Goal: Task Accomplishment & Management: Complete application form

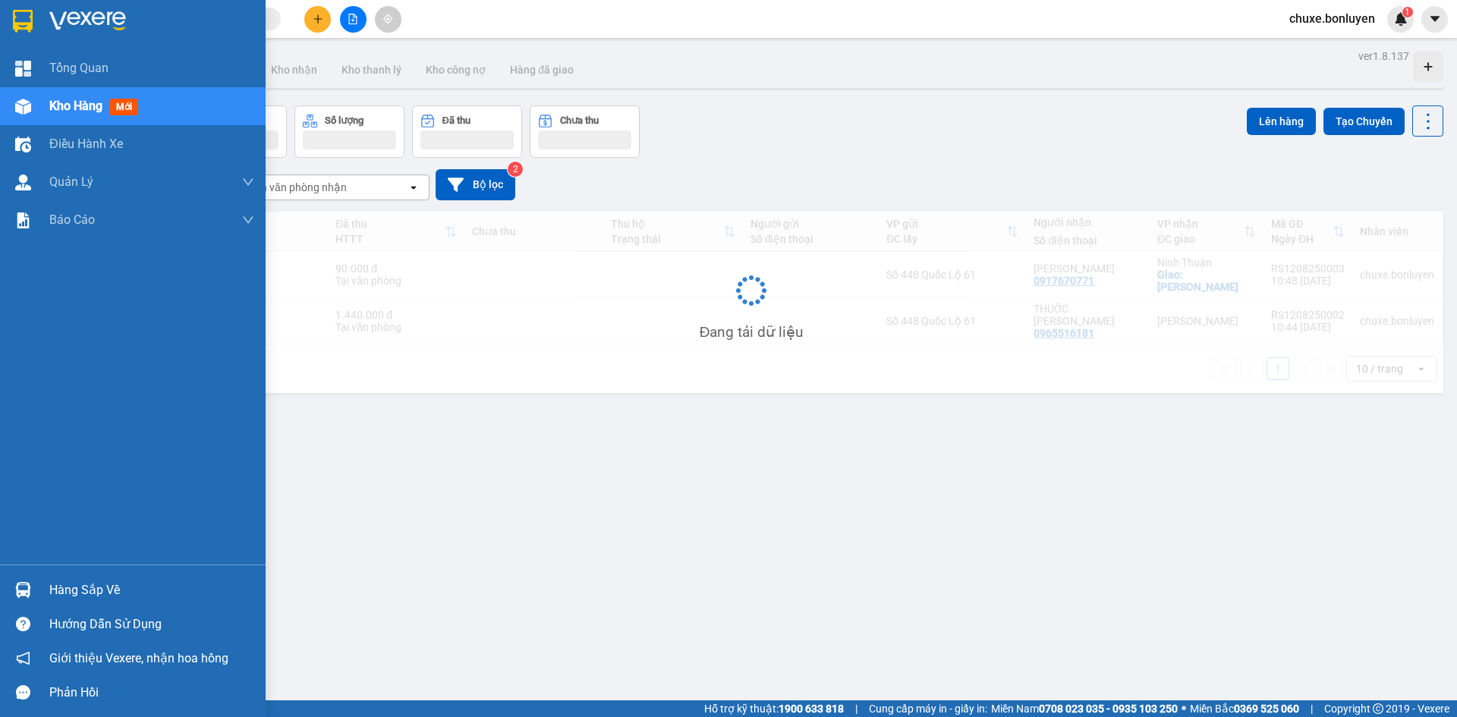
click at [30, 111] on img at bounding box center [23, 107] width 16 height 16
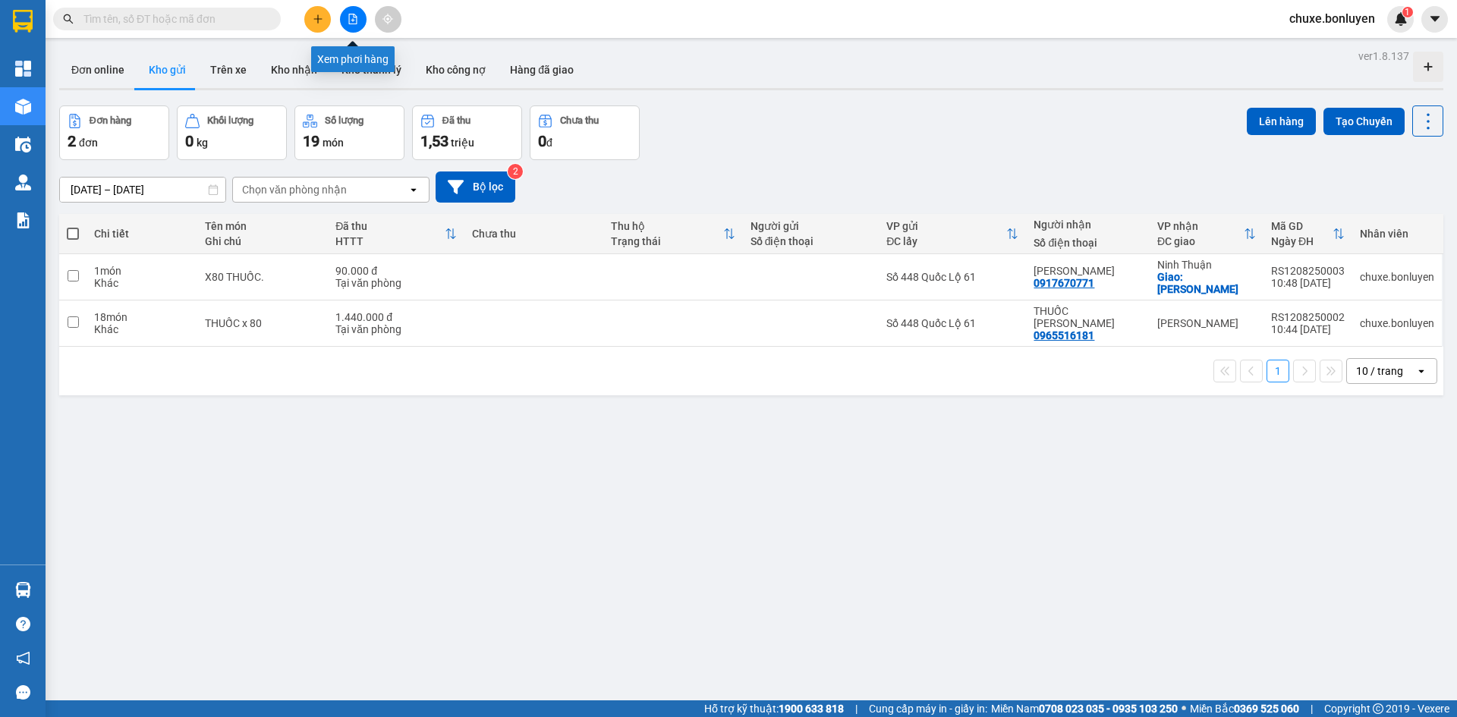
click at [357, 17] on icon "file-add" at bounding box center [353, 19] width 11 height 11
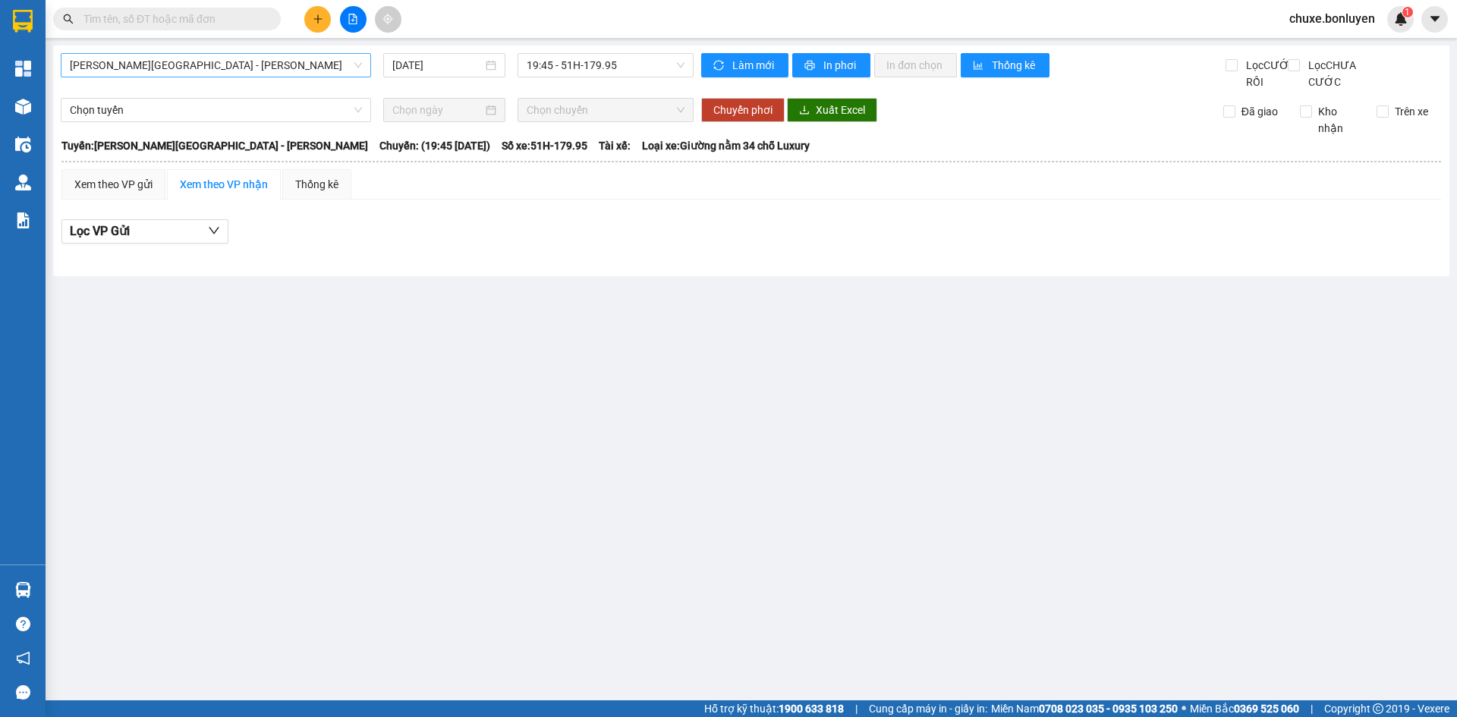
click at [269, 69] on span "Phú Quốc - [GEOGRAPHIC_DATA] - [GEOGRAPHIC_DATA]" at bounding box center [216, 65] width 292 height 23
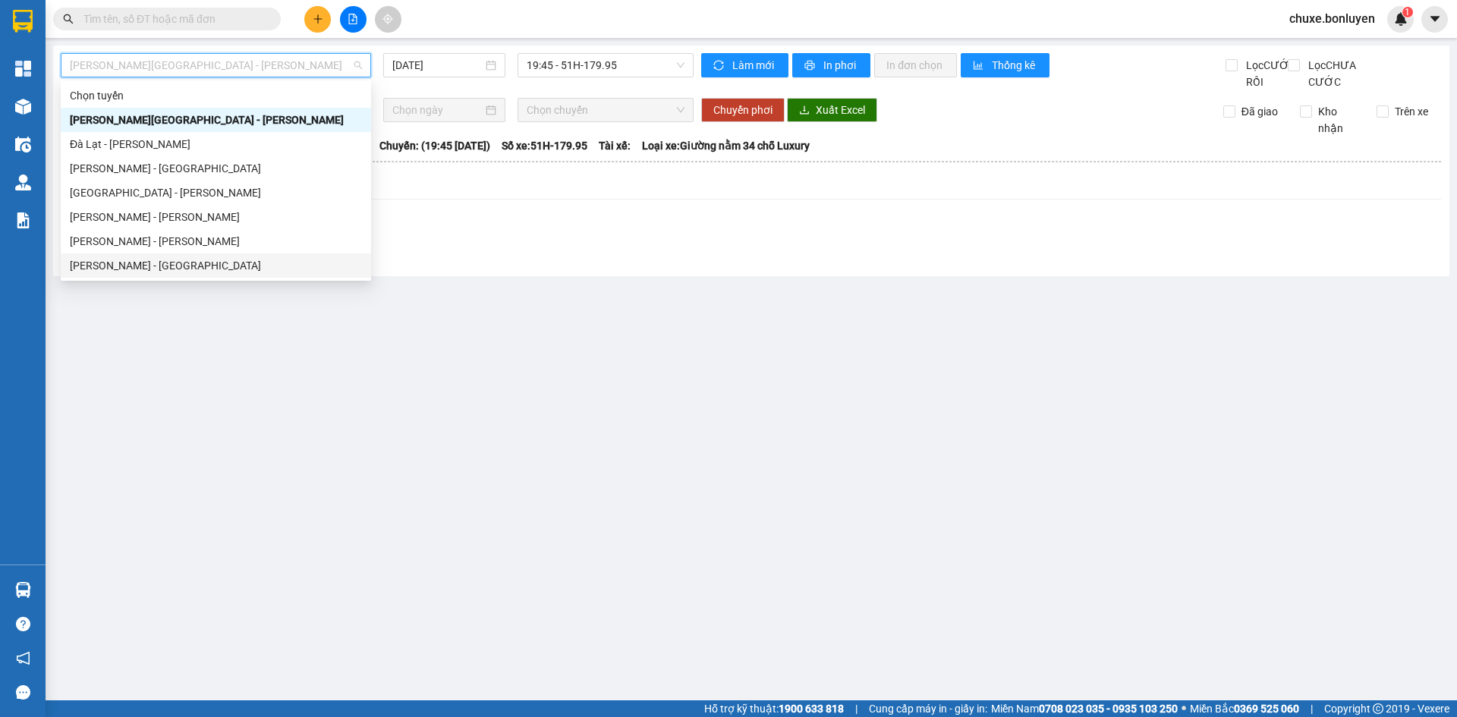
click at [207, 263] on div "Hà Tiên - [GEOGRAPHIC_DATA]" at bounding box center [216, 265] width 292 height 17
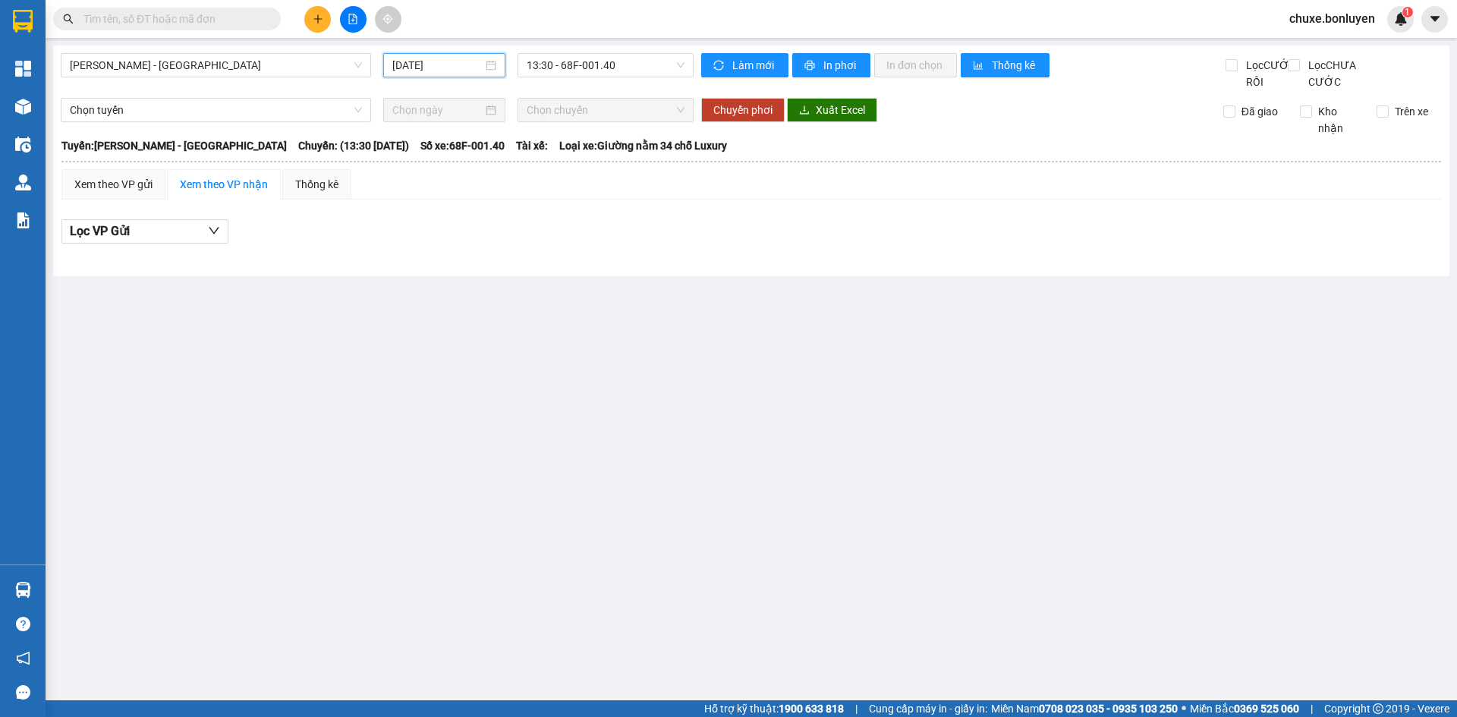
click at [440, 63] on input "[DATE]" at bounding box center [437, 65] width 90 height 17
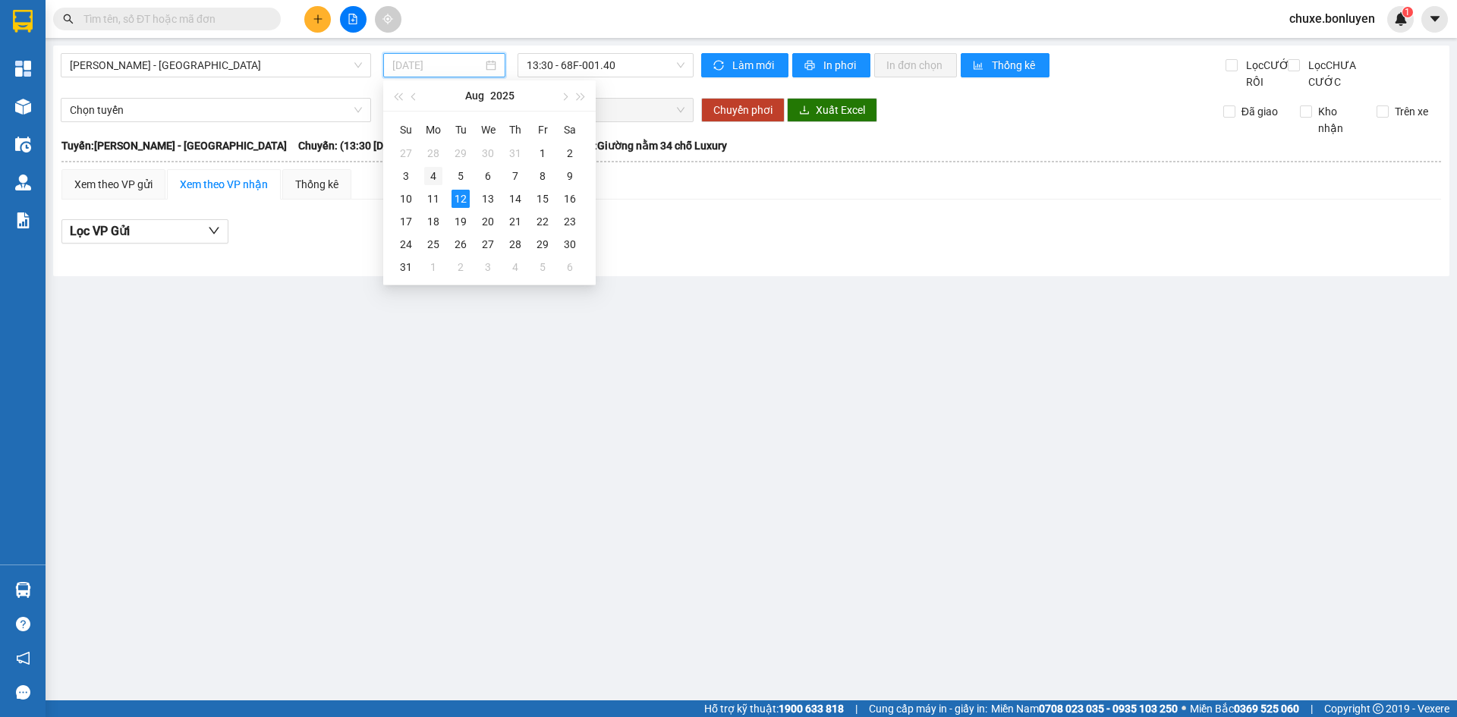
click at [431, 173] on div "4" at bounding box center [433, 176] width 18 height 18
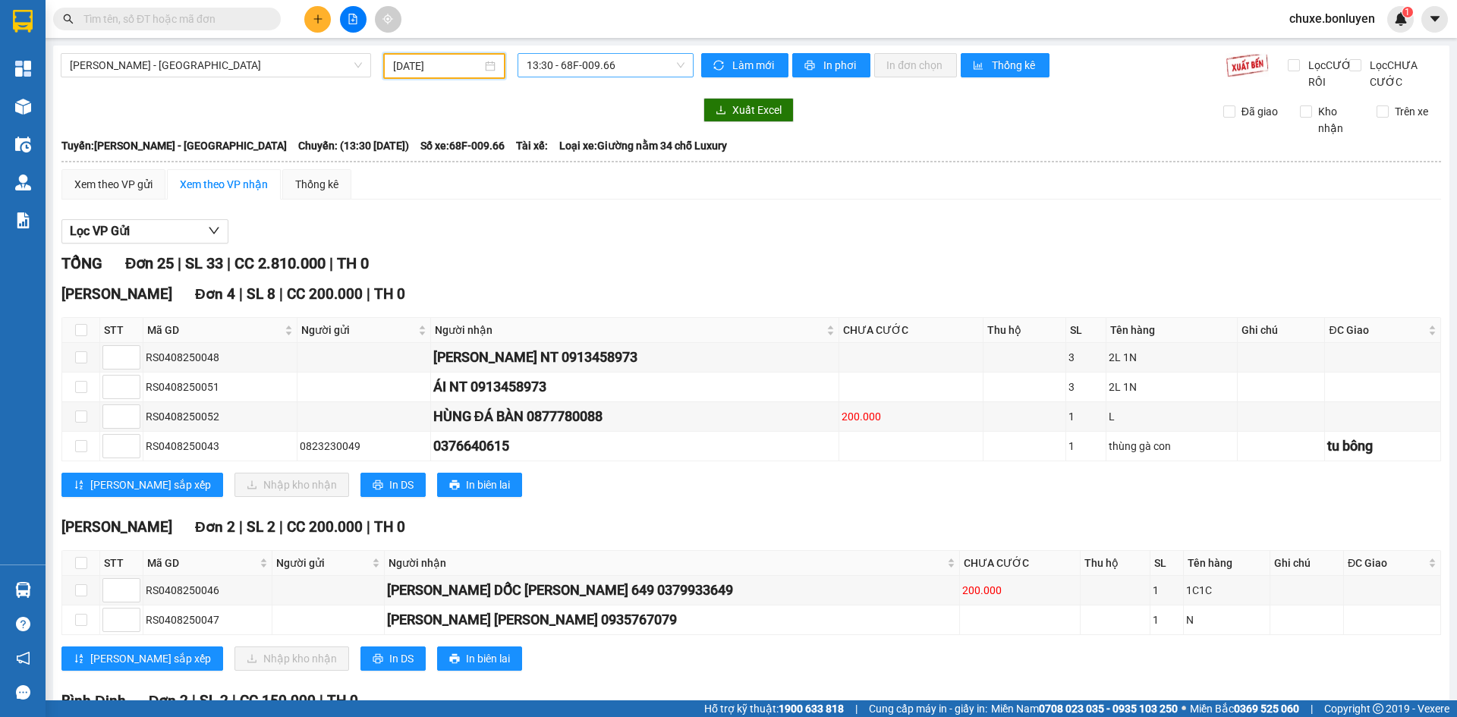
click at [612, 67] on span "13:30 - 68F-009.66" at bounding box center [606, 65] width 158 height 23
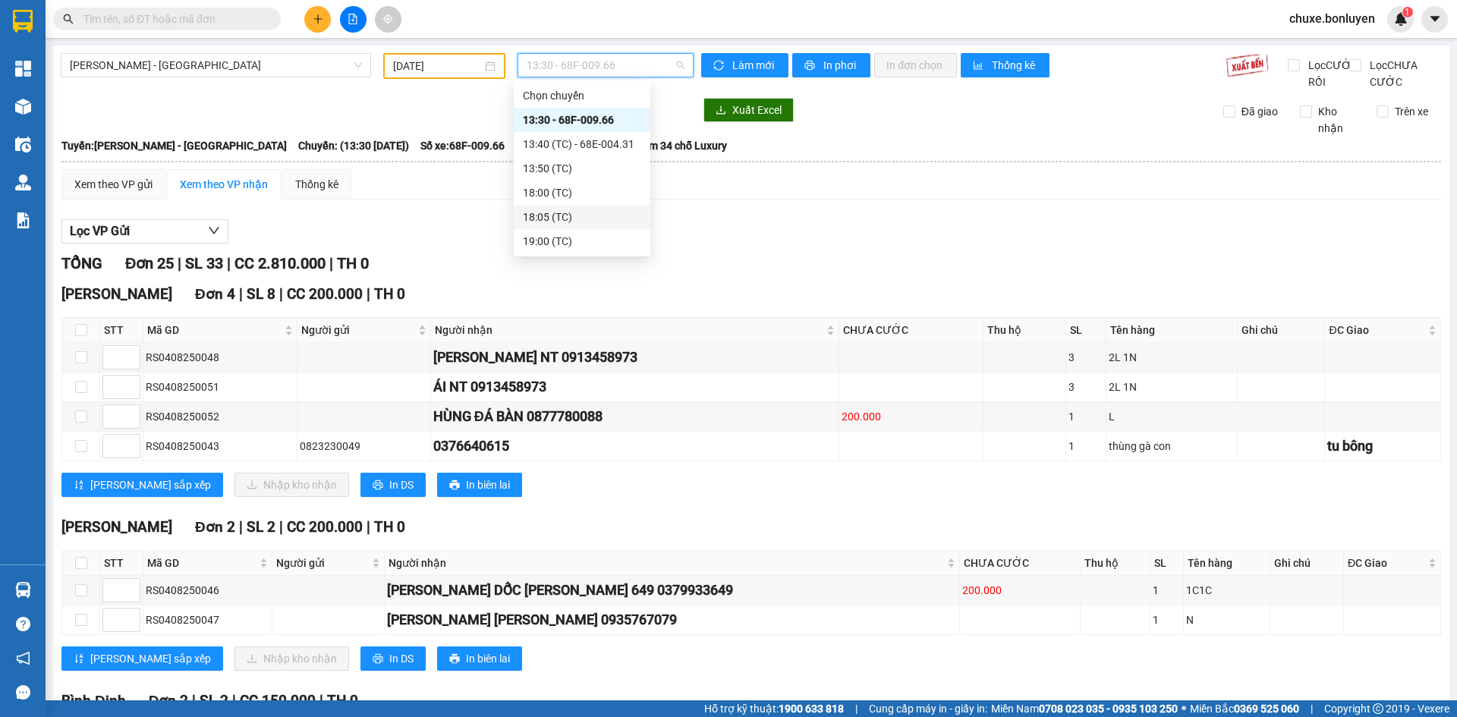
click at [565, 218] on div "18:05 (TC)" at bounding box center [582, 217] width 118 height 17
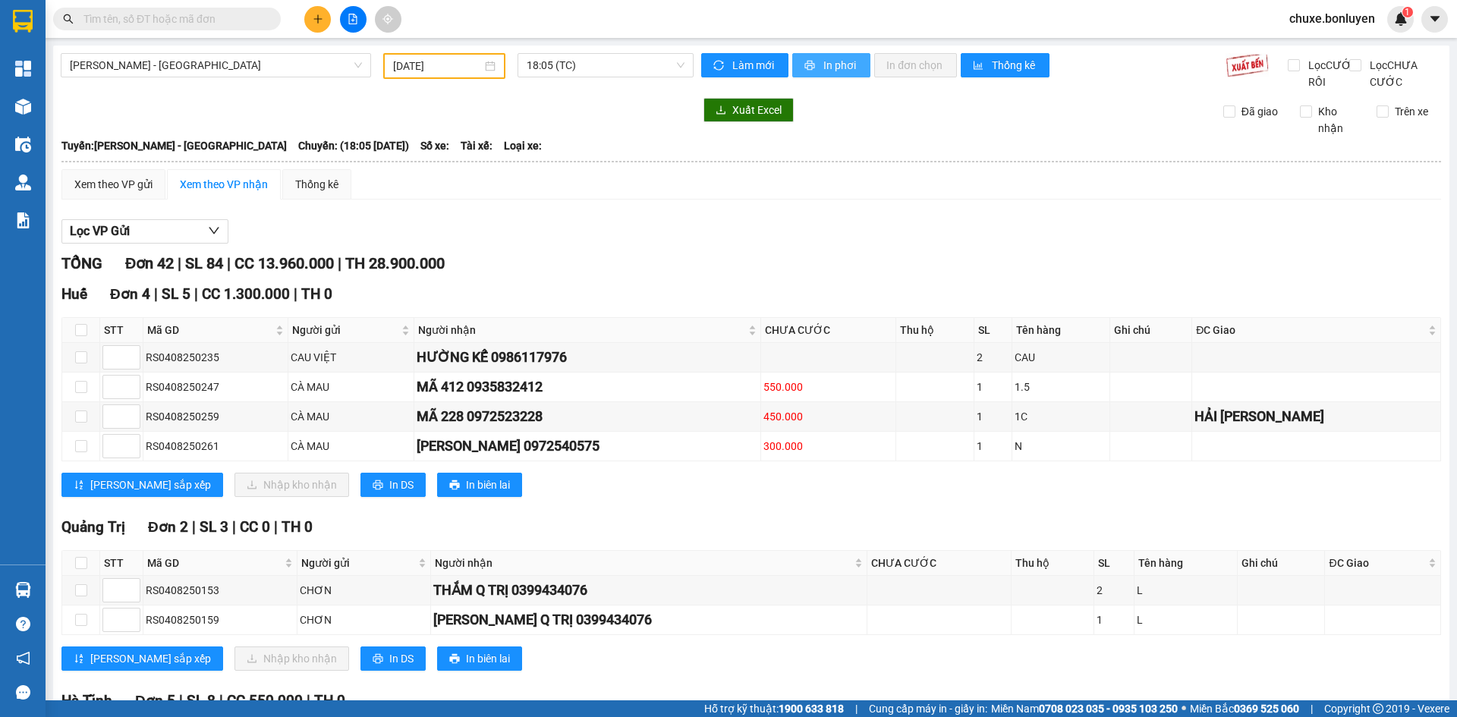
click at [830, 65] on span "In phơi" at bounding box center [840, 65] width 35 height 17
click at [586, 63] on span "18:05 (TC)" at bounding box center [606, 65] width 158 height 23
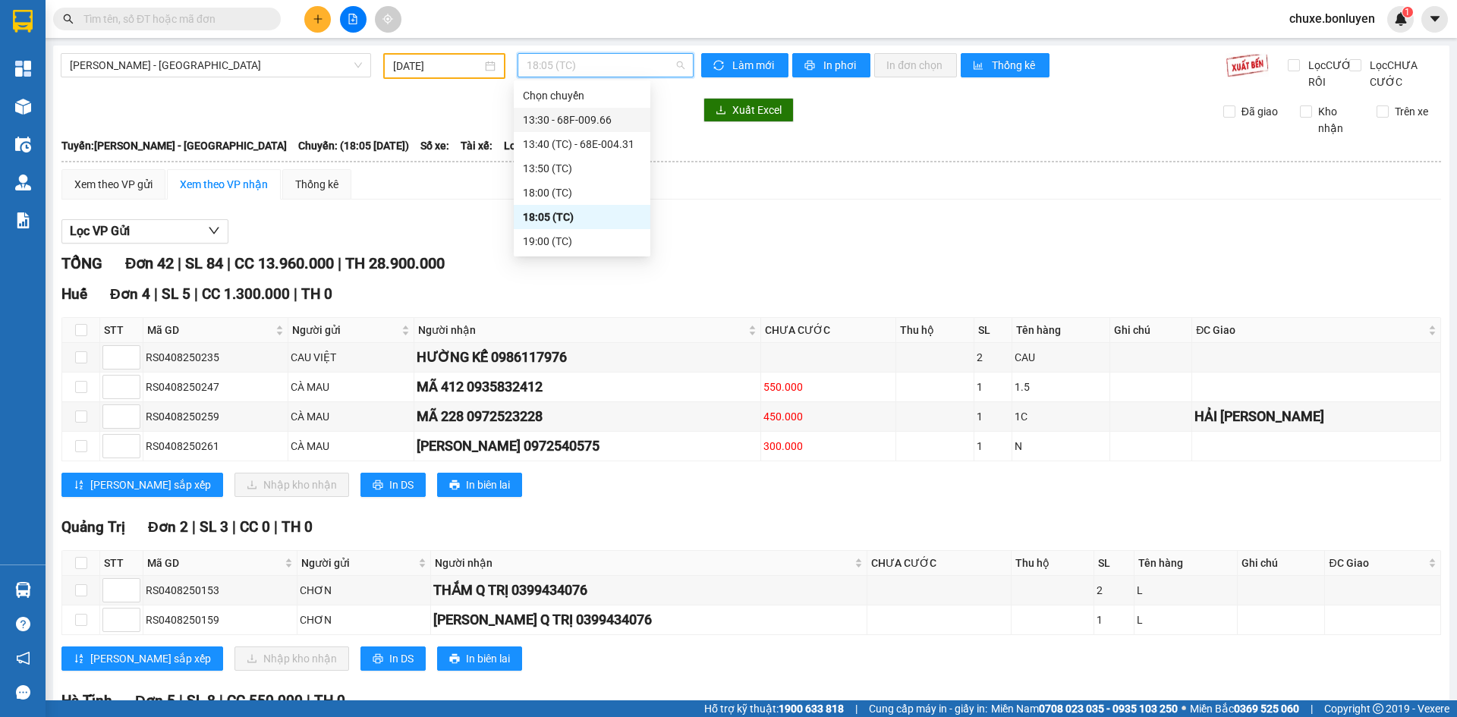
click at [593, 112] on div "13:30 - 68F-009.66" at bounding box center [582, 120] width 118 height 17
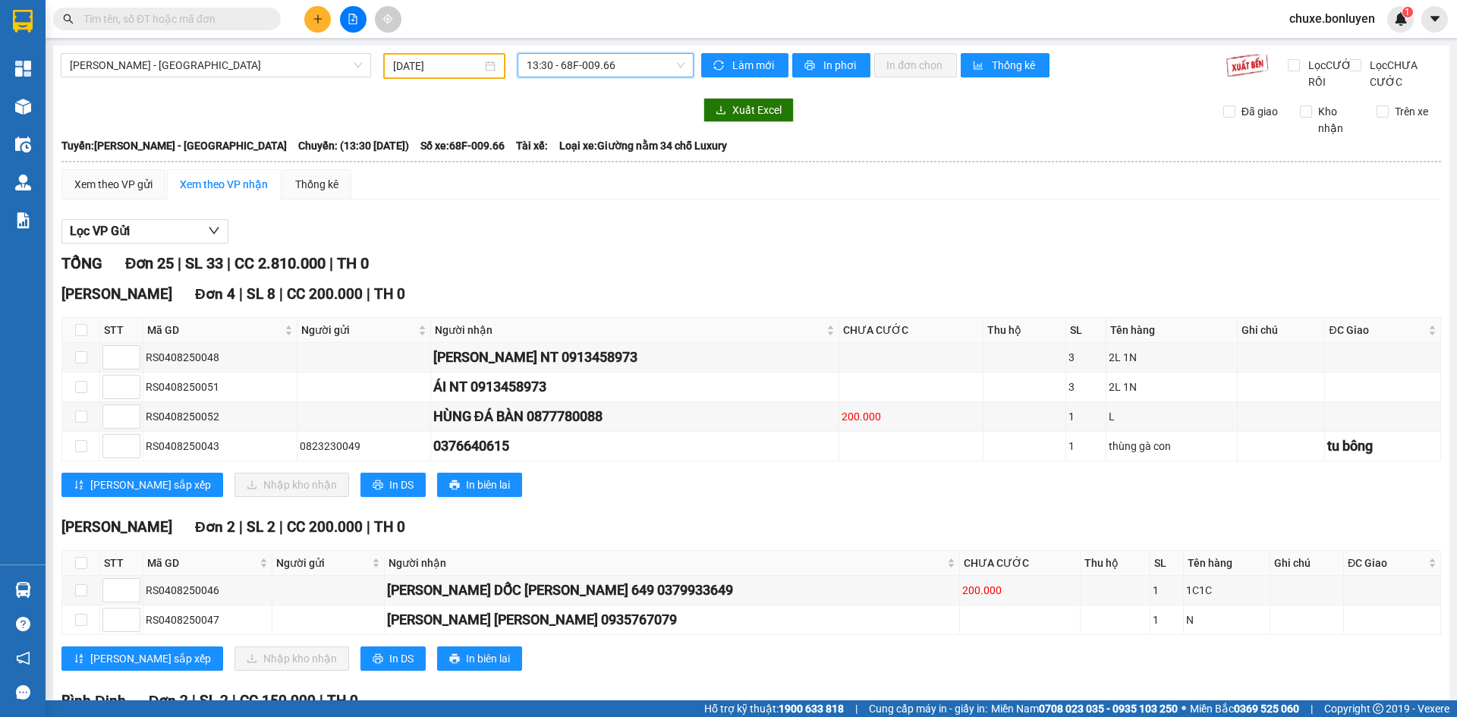
click at [601, 72] on span "13:30 - 68F-009.66" at bounding box center [606, 65] width 158 height 23
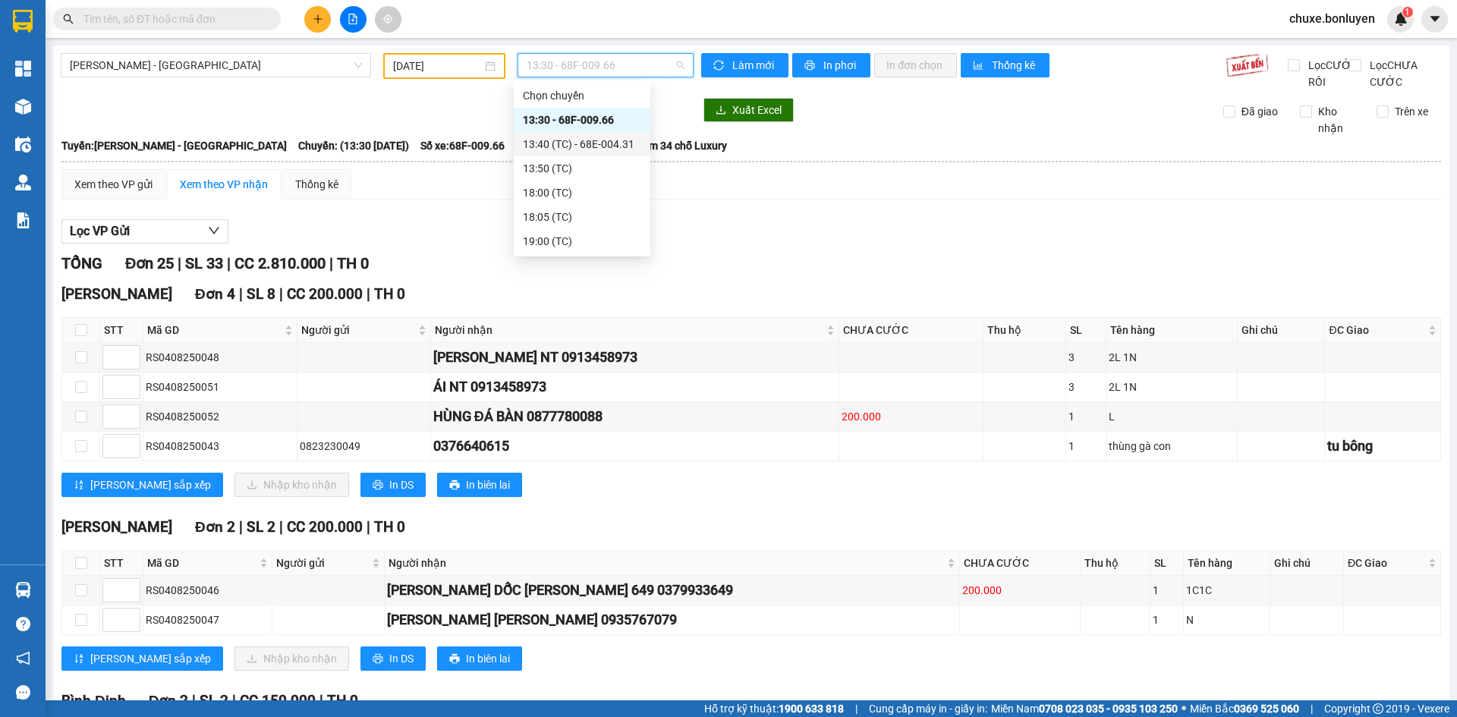
click at [587, 146] on div "13:40 (TC) - 68E-004.31" at bounding box center [582, 144] width 118 height 17
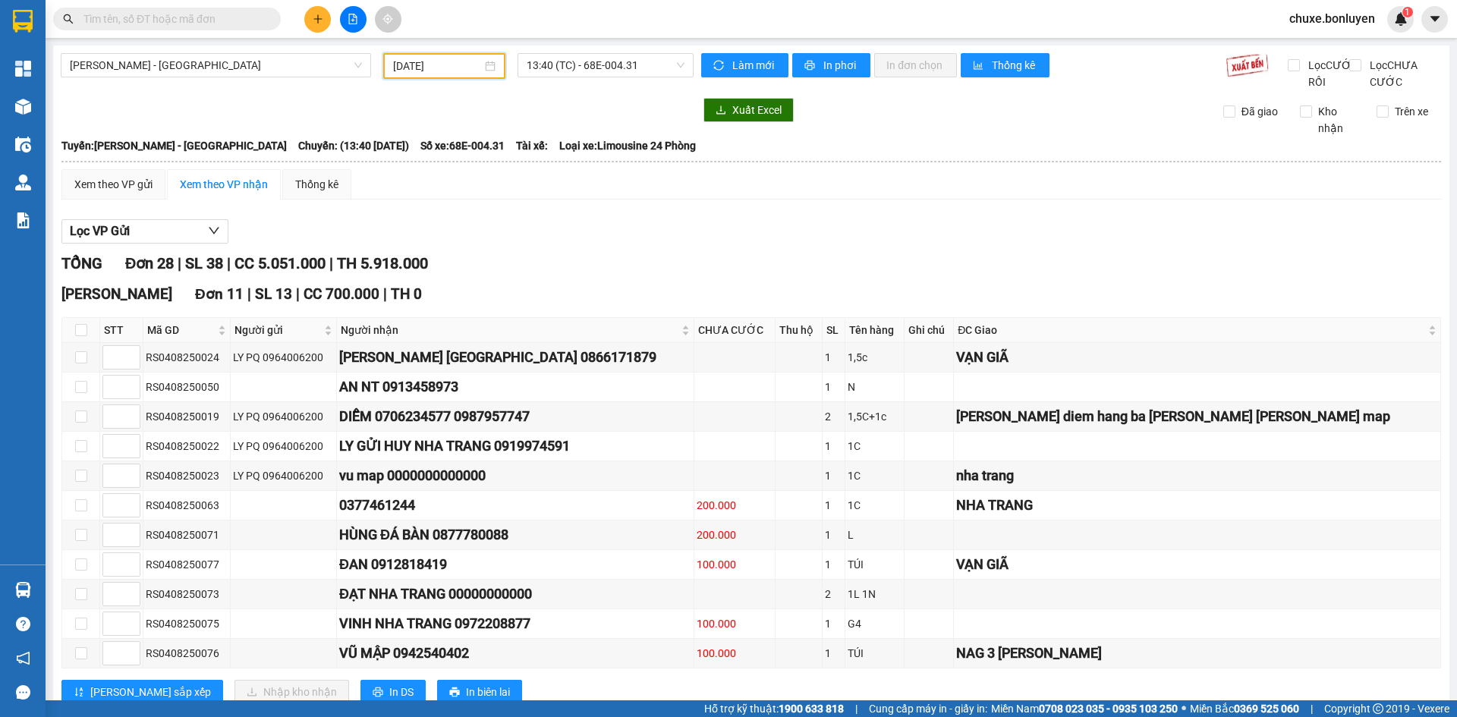
click at [435, 61] on input "04/08/2025" at bounding box center [437, 66] width 89 height 17
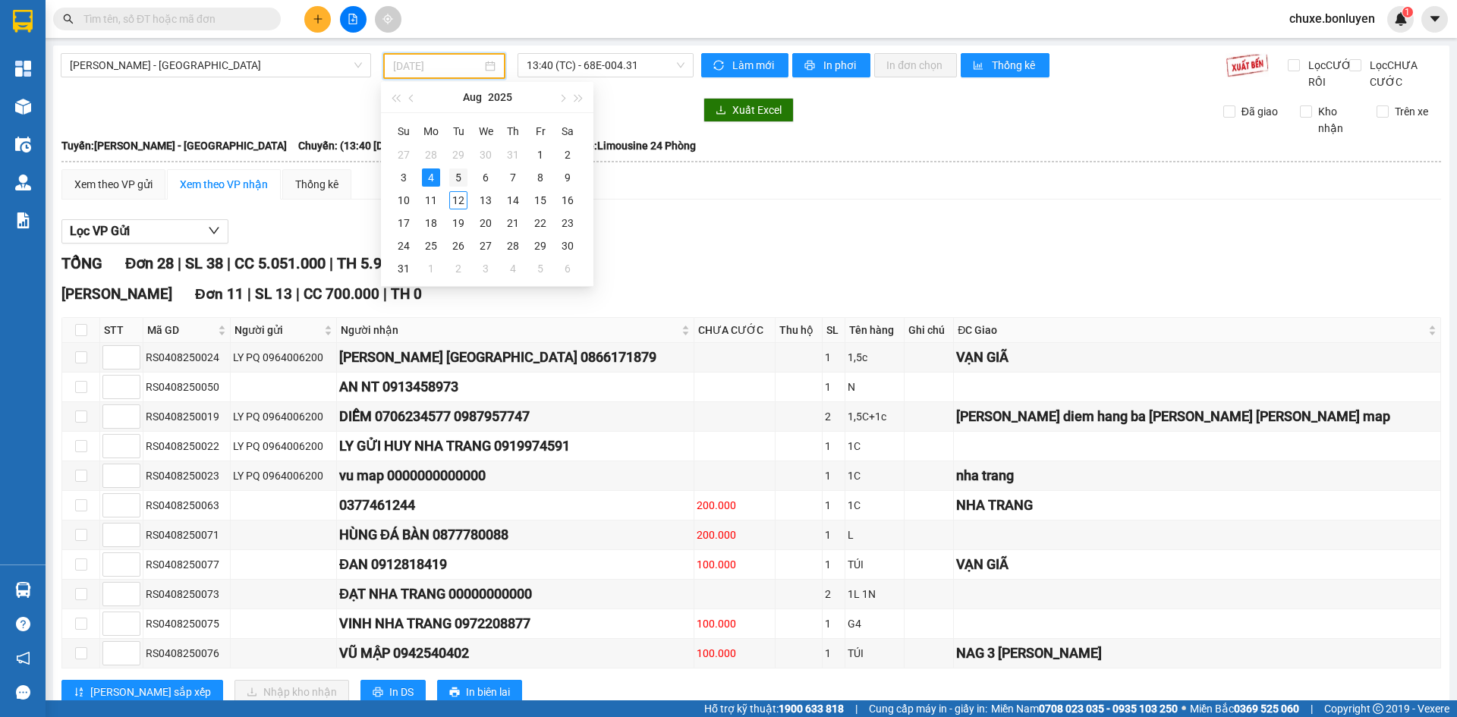
click at [452, 177] on div "5" at bounding box center [458, 177] width 18 height 18
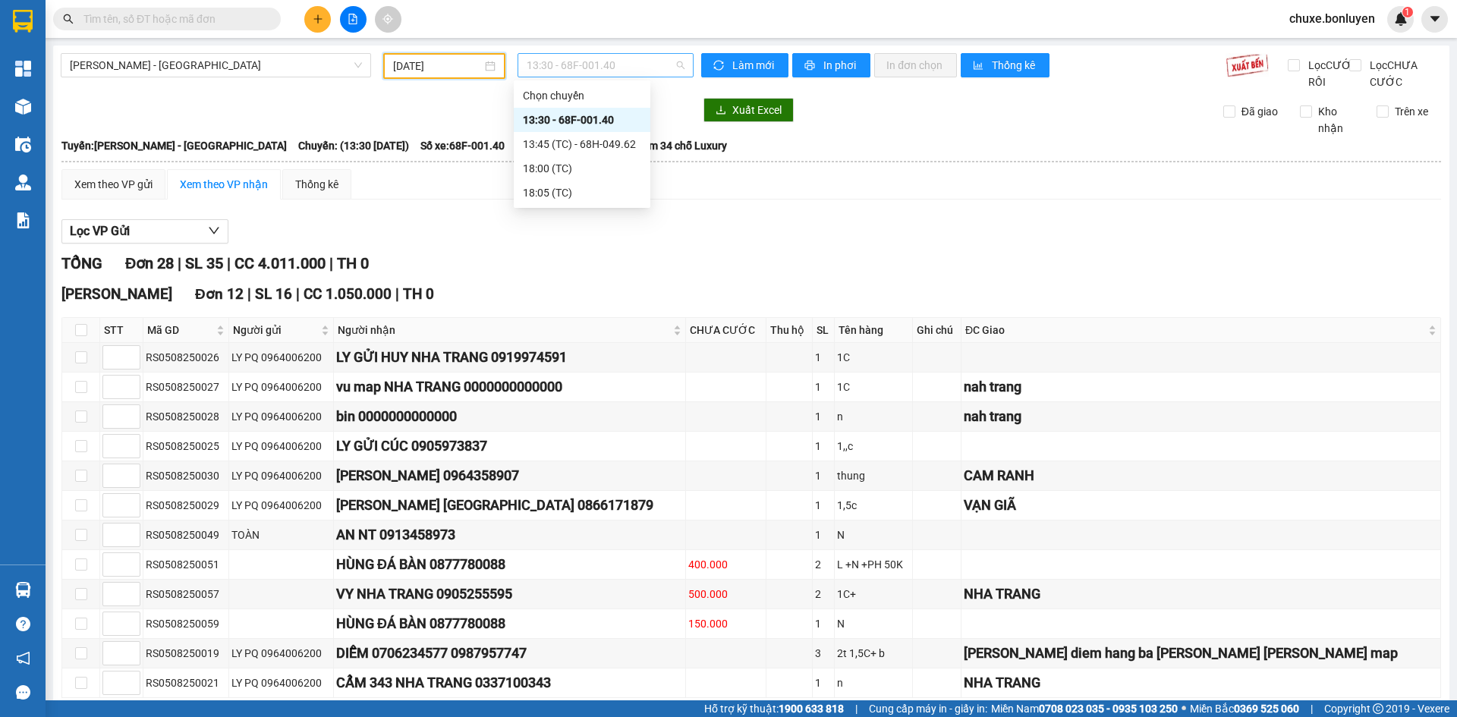
click at [594, 68] on span "13:30 - 68F-001.40" at bounding box center [606, 65] width 158 height 23
click at [795, 269] on div "TỔNG Đơn 28 | SL 35 | CC 4.011.000 | TH 0" at bounding box center [751, 264] width 1380 height 24
click at [633, 72] on span "13:30 - 68F-001.40" at bounding box center [606, 65] width 158 height 23
click at [618, 143] on div "13:45 (TC) - 68H-049.62" at bounding box center [582, 144] width 118 height 17
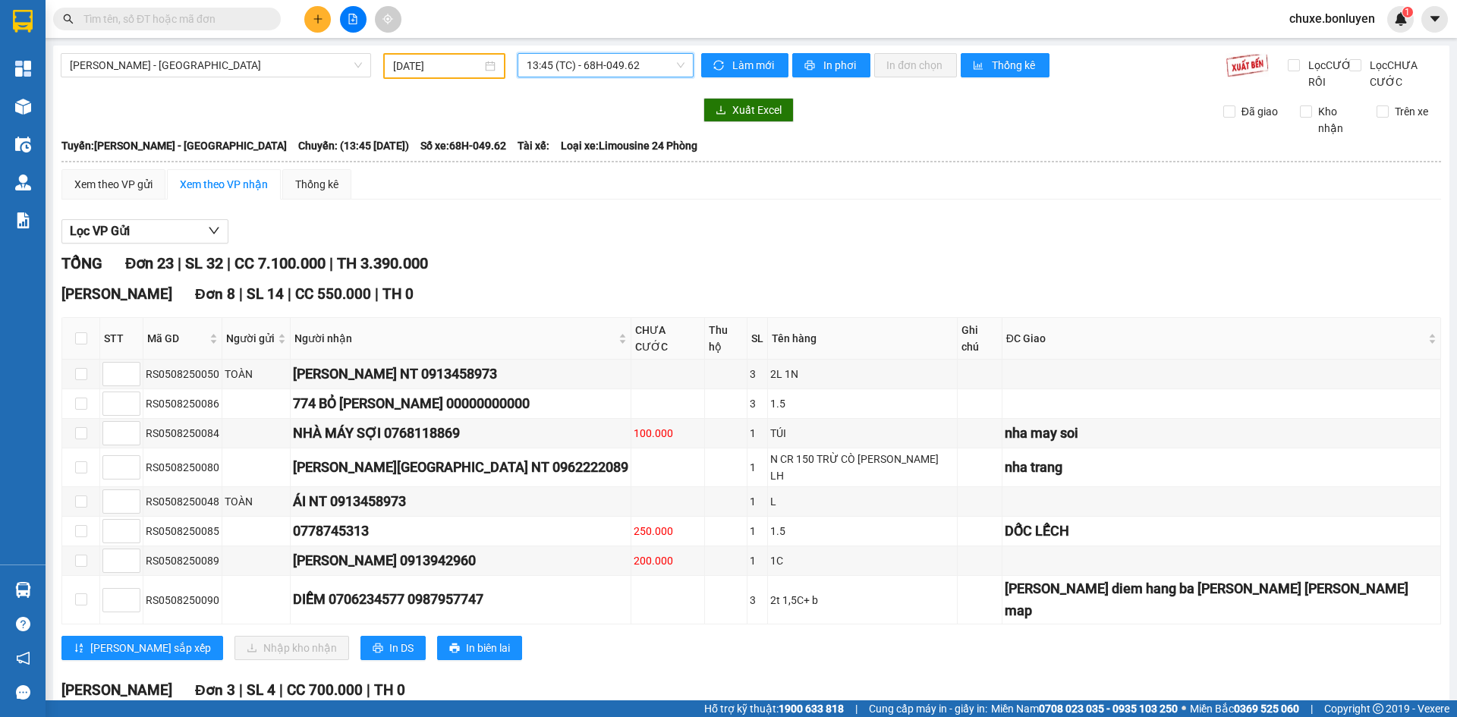
click at [455, 65] on input "[DATE]" at bounding box center [437, 66] width 89 height 17
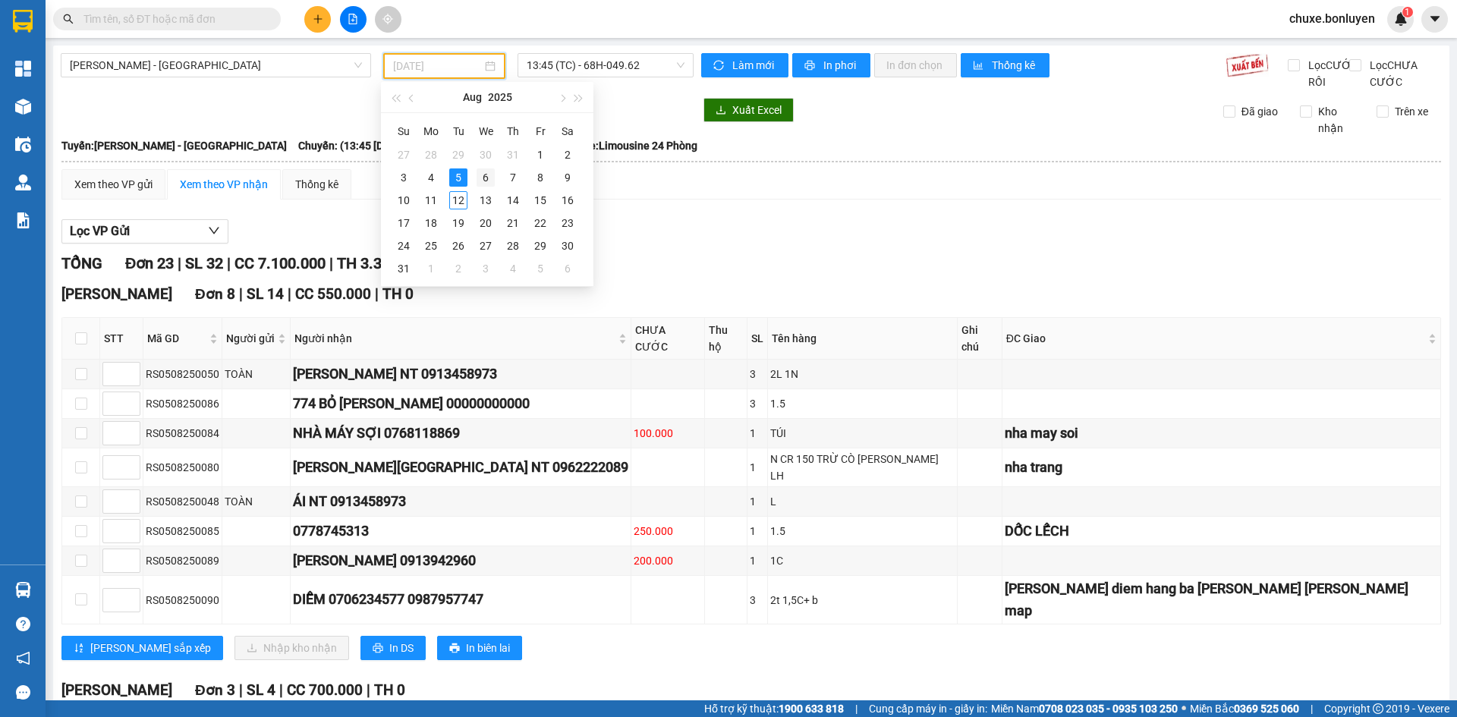
click at [480, 183] on div "6" at bounding box center [486, 177] width 18 height 18
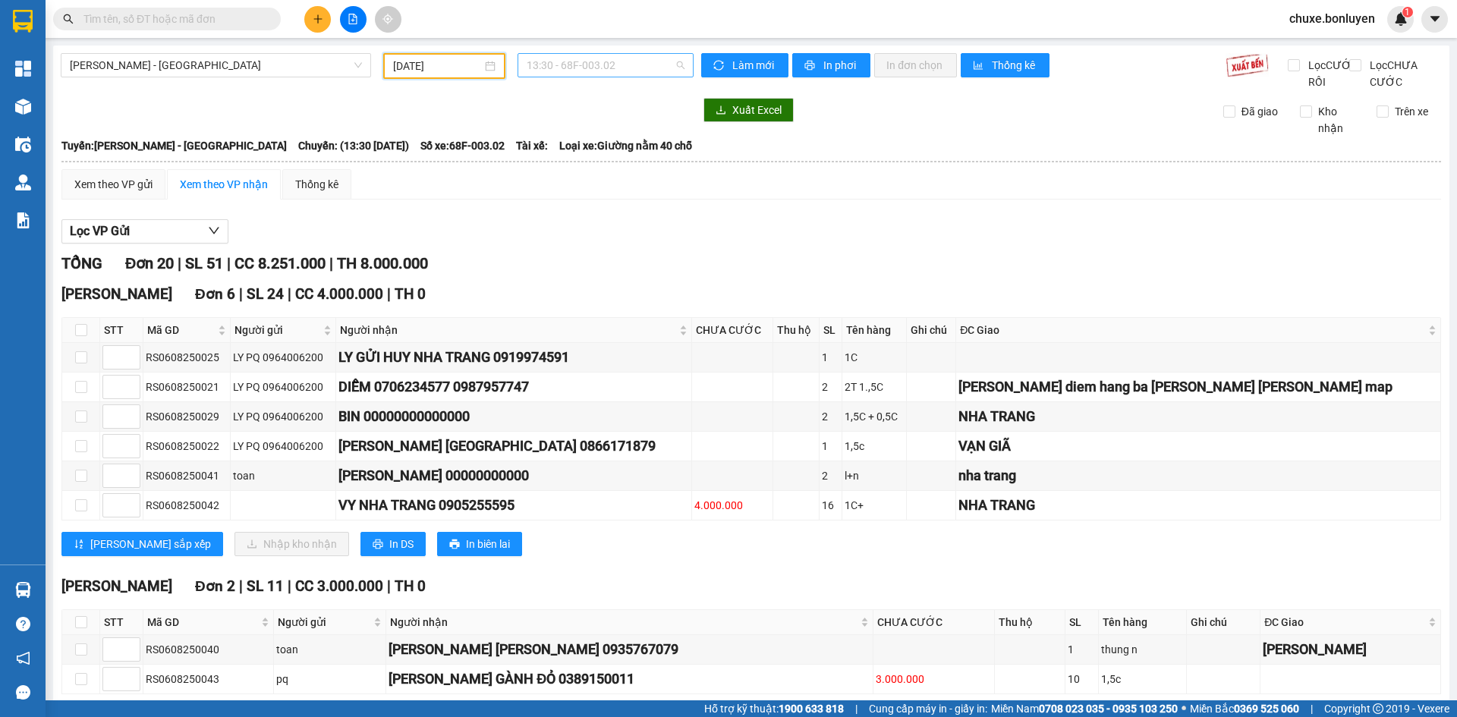
click at [548, 73] on span "13:30 - 68F-003.02" at bounding box center [606, 65] width 158 height 23
click at [586, 134] on div "13:45 (TC) - 68E-004.35" at bounding box center [582, 144] width 137 height 24
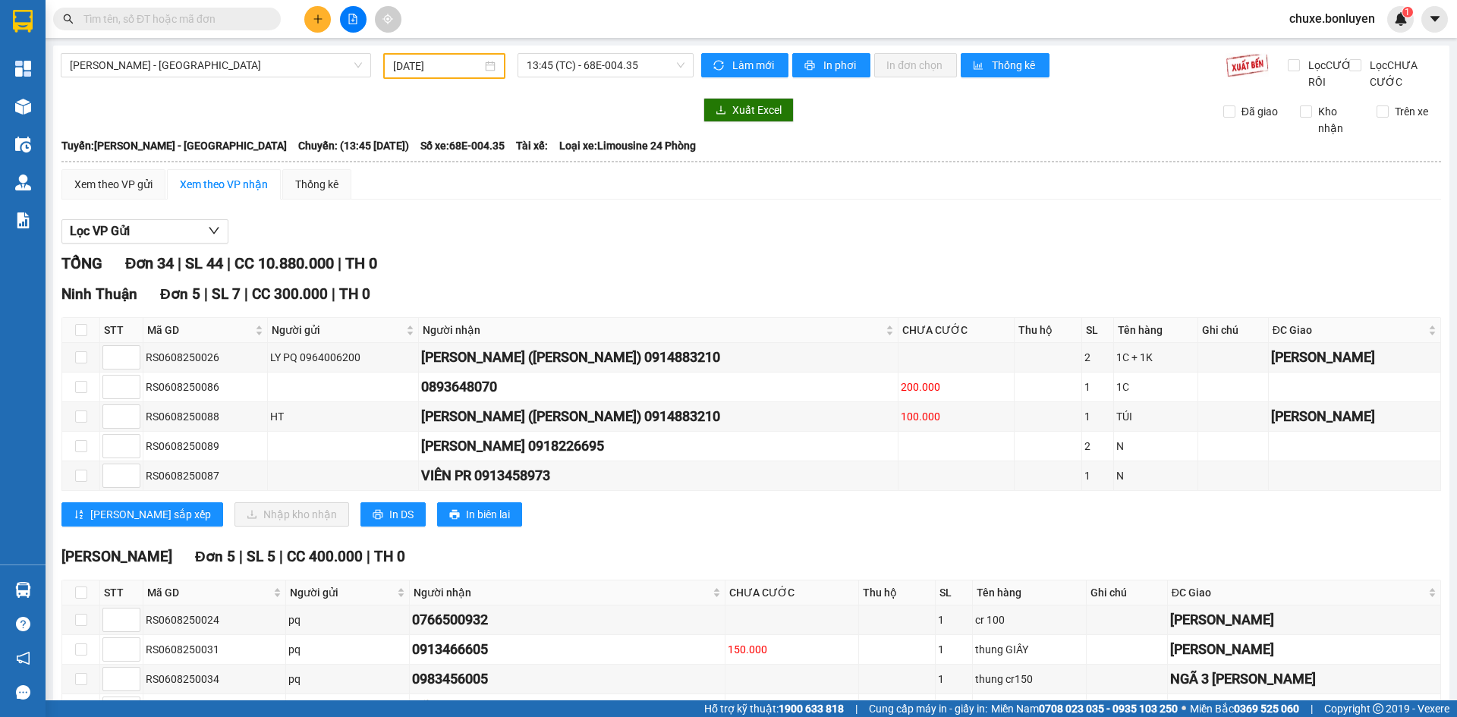
click at [251, 73] on span "Hà Tiên - [GEOGRAPHIC_DATA]" at bounding box center [216, 65] width 292 height 23
click at [446, 90] on div "Hà Tiên - Đà Nẵng 06/08/2025 13:45 (TC) - 68E-004.35" at bounding box center [377, 71] width 633 height 37
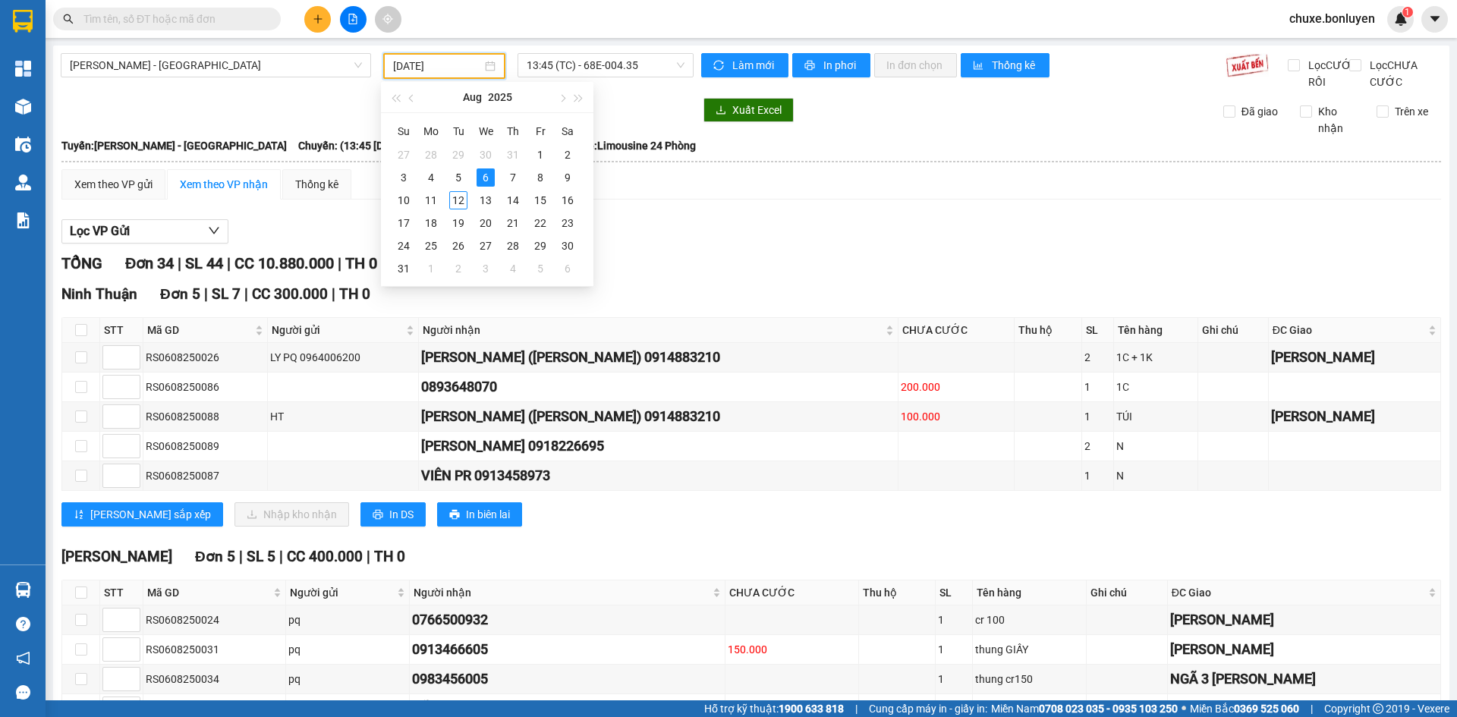
click at [433, 61] on input "[DATE]" at bounding box center [437, 66] width 89 height 17
type input "[DATE]"
click at [737, 168] on th at bounding box center [751, 162] width 1381 height 14
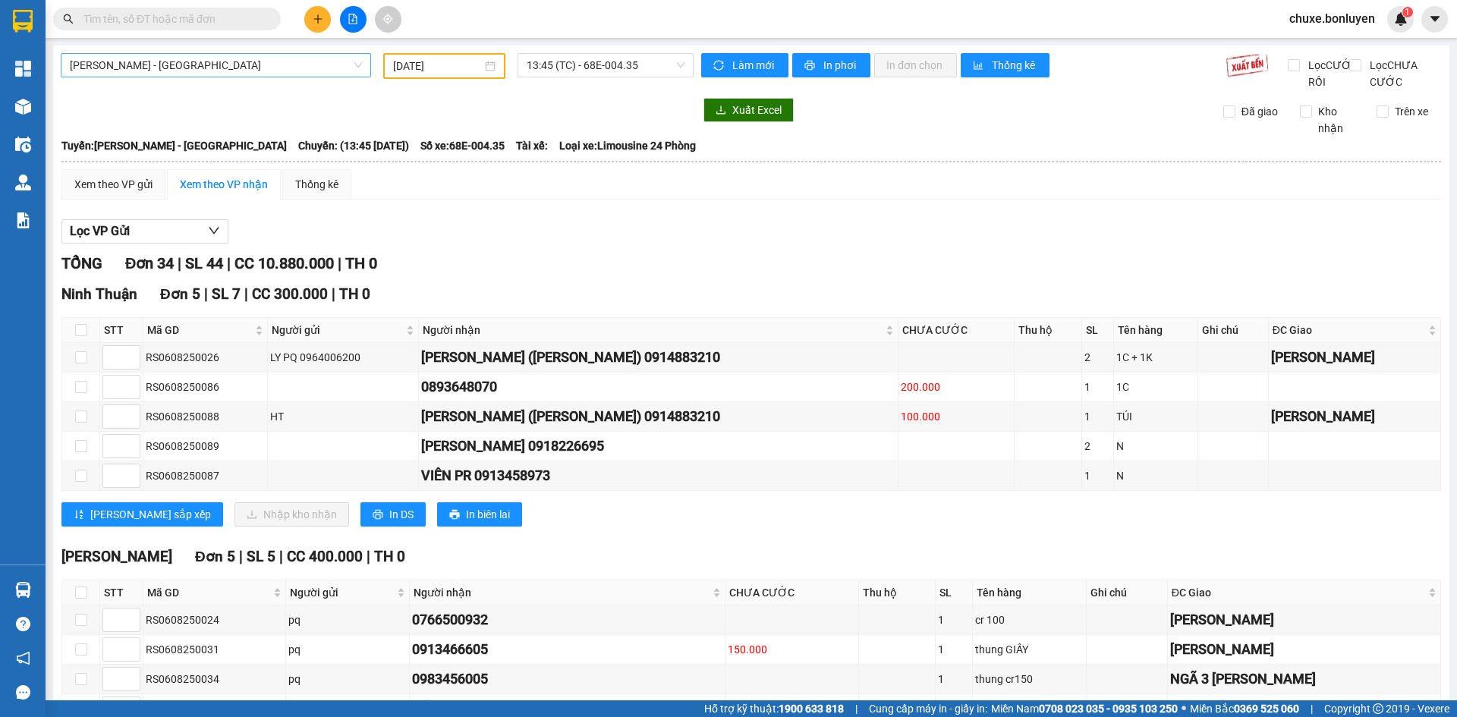
click at [219, 63] on span "Hà Tiên - [GEOGRAPHIC_DATA]" at bounding box center [216, 65] width 292 height 23
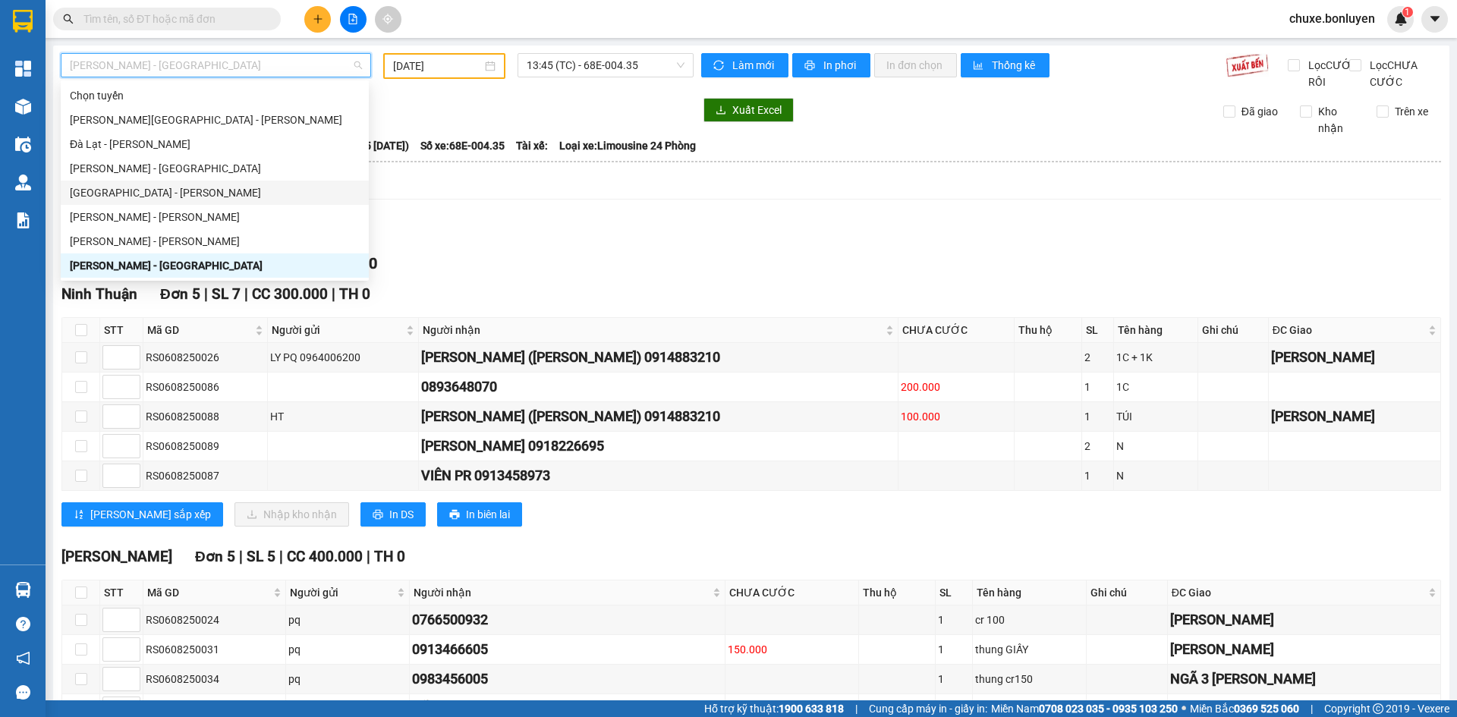
scroll to position [49, 0]
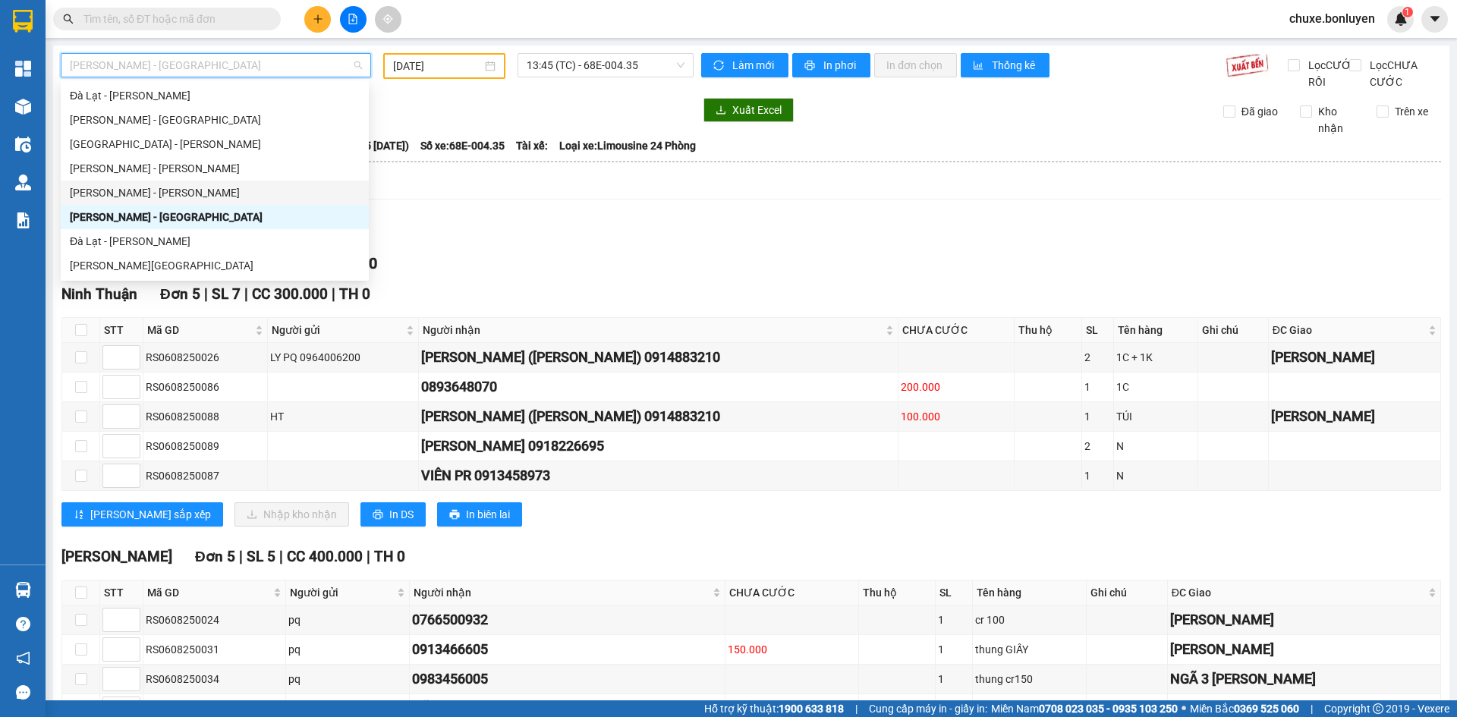
click at [239, 195] on div "[PERSON_NAME]" at bounding box center [215, 192] width 290 height 17
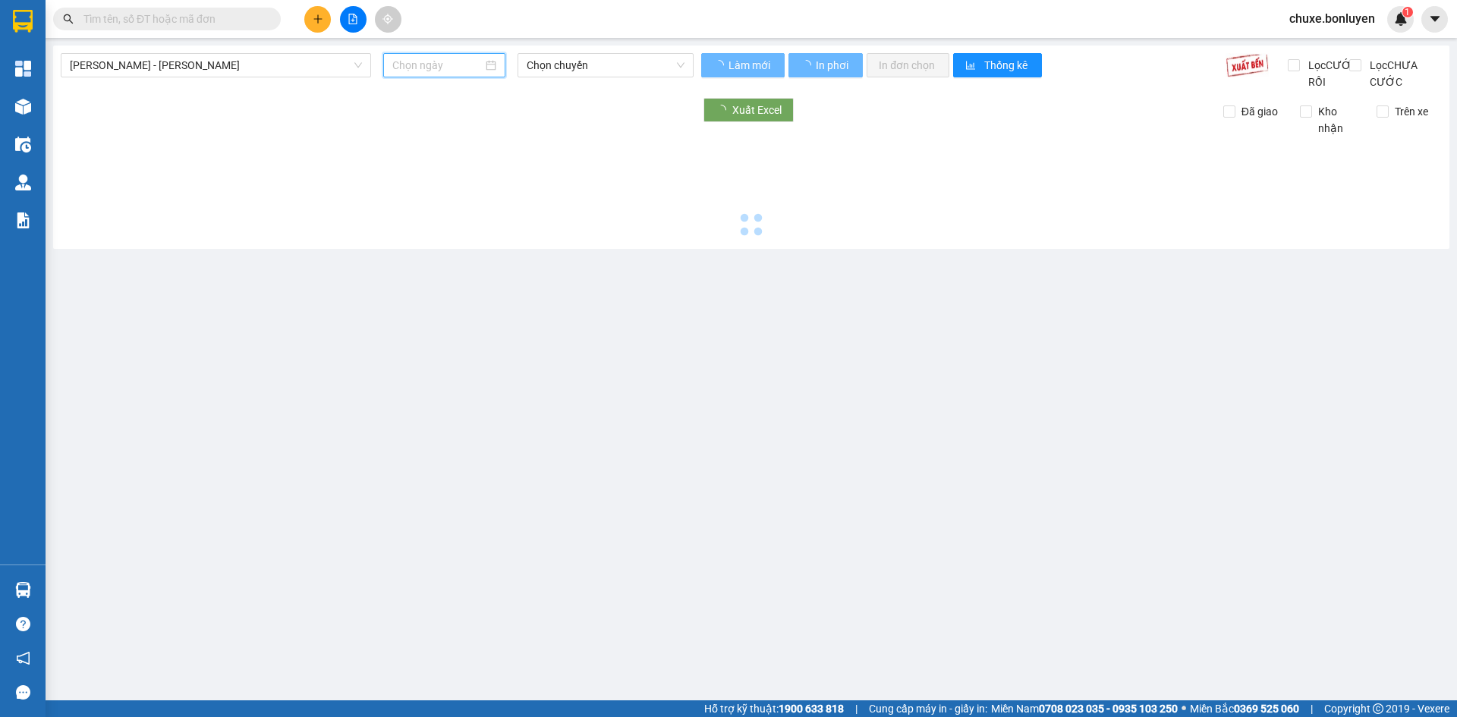
click at [457, 68] on input at bounding box center [437, 65] width 90 height 17
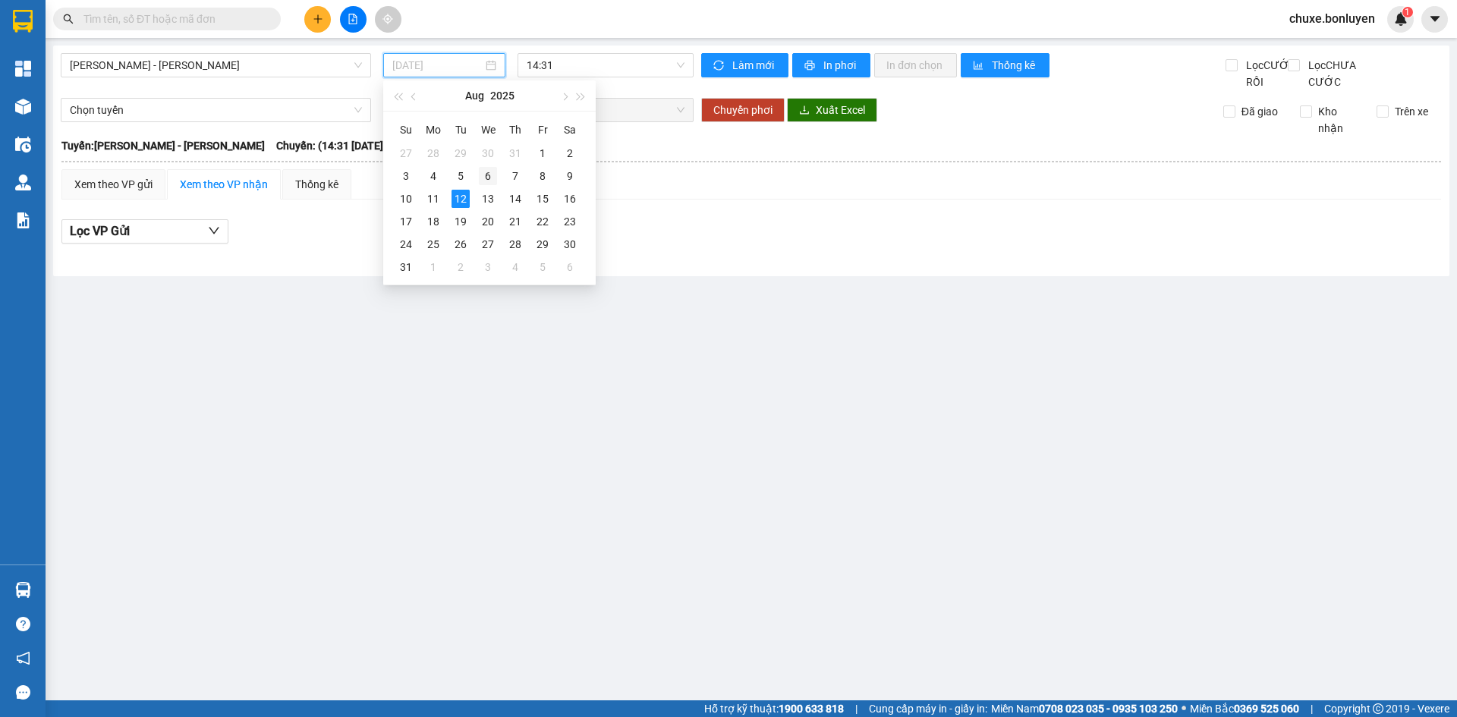
click at [491, 169] on div "6" at bounding box center [488, 176] width 18 height 18
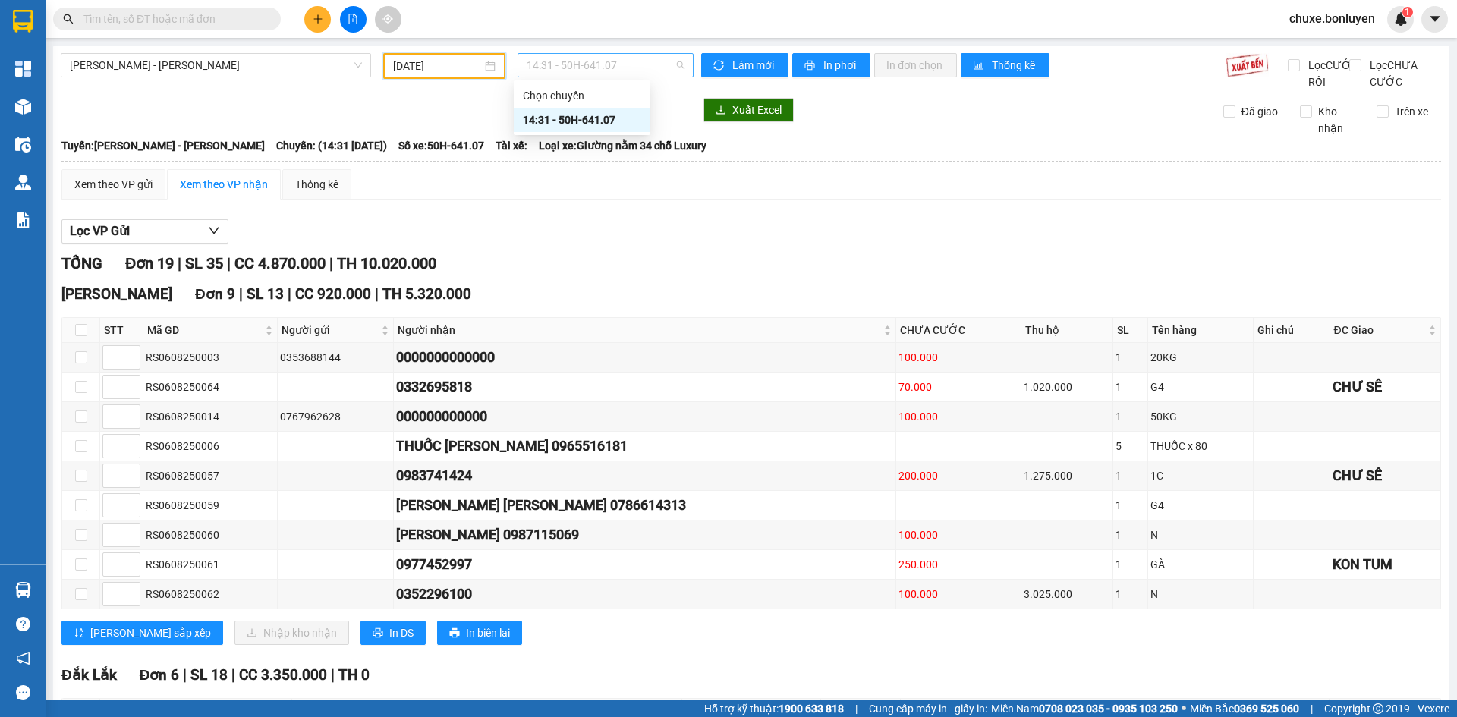
click at [580, 57] on span "14:31 - 50H-641.07" at bounding box center [606, 65] width 158 height 23
drag, startPoint x: 669, startPoint y: 205, endPoint x: 658, endPoint y: 227, distance: 24.8
click at [669, 200] on div "Xem theo VP gửi Xem theo VP nhận Thống kê" at bounding box center [751, 184] width 1380 height 30
drag, startPoint x: 561, startPoint y: 61, endPoint x: 572, endPoint y: 140, distance: 79.7
click at [562, 65] on span "14:31 - 50H-641.07" at bounding box center [606, 65] width 158 height 23
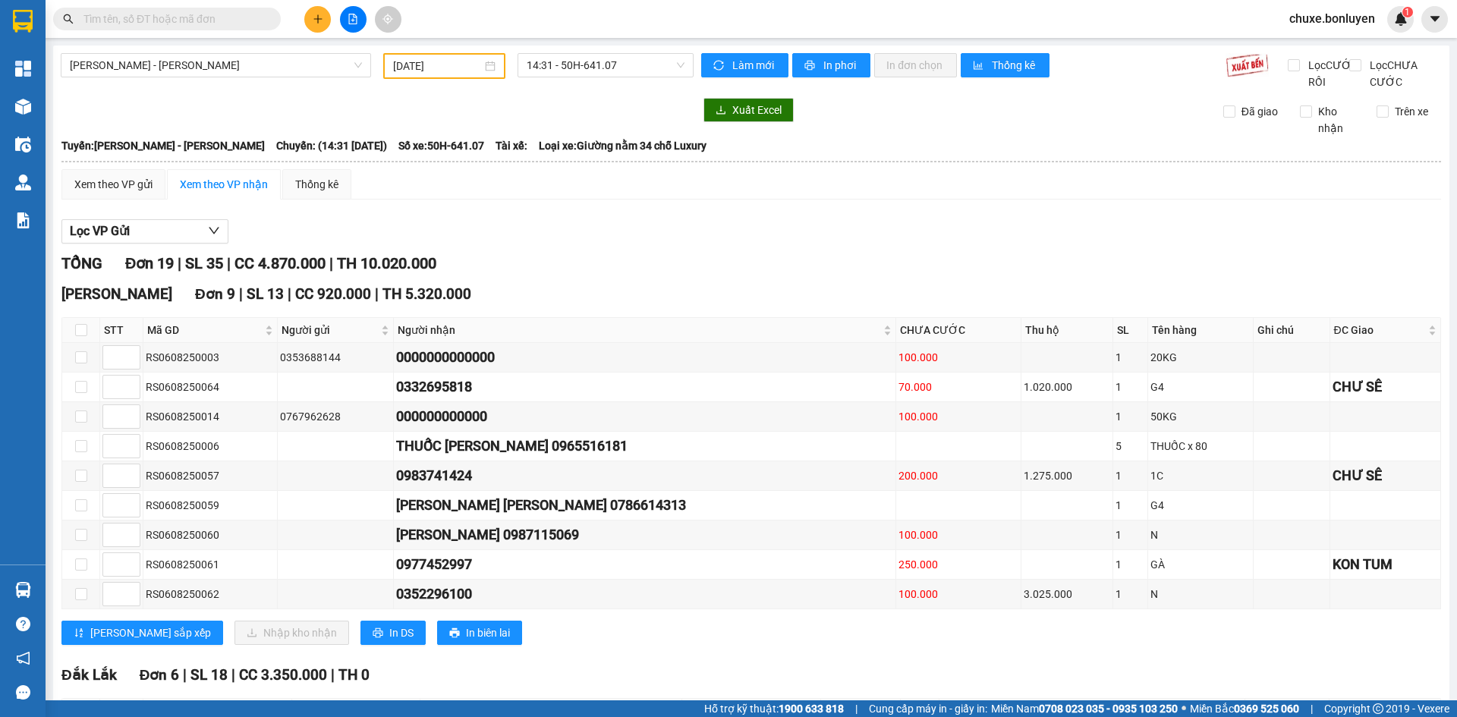
click at [447, 75] on div "[DATE]" at bounding box center [444, 66] width 122 height 26
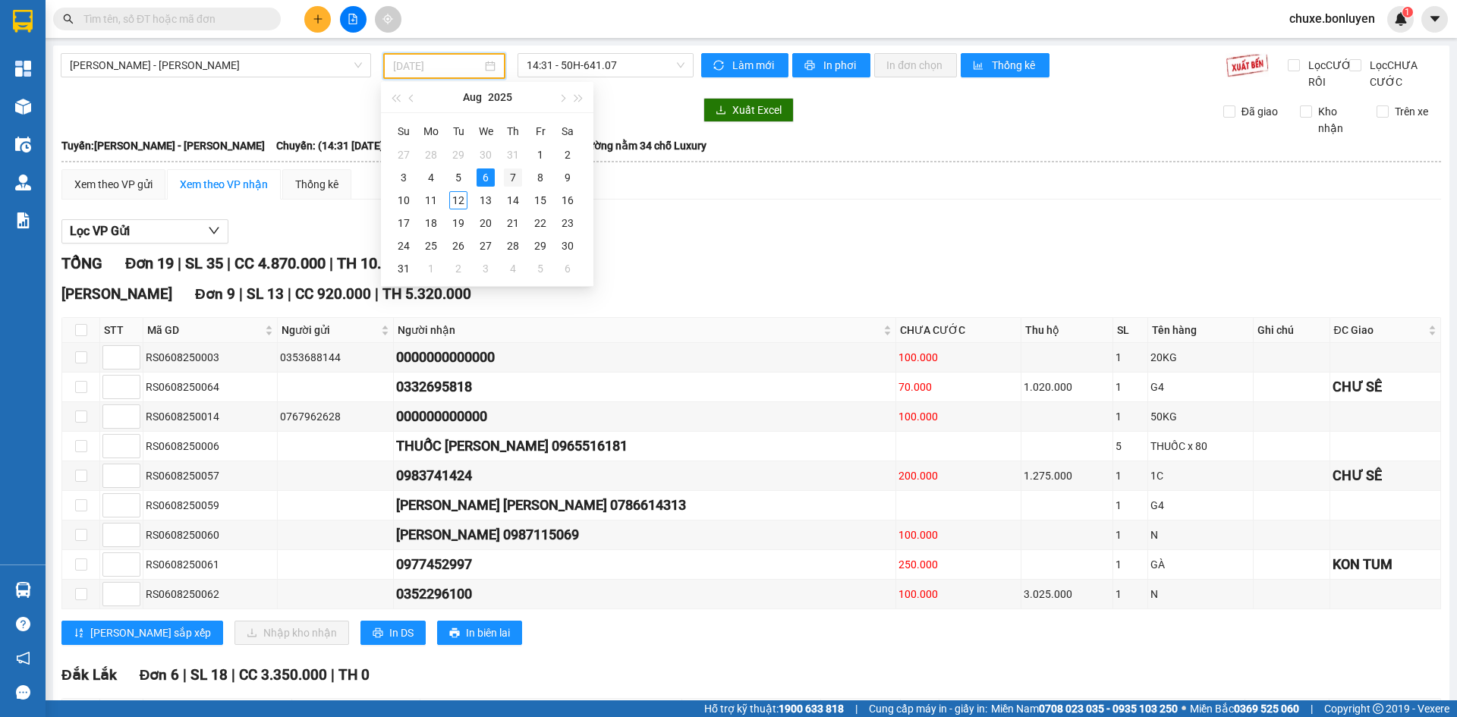
click at [507, 175] on div "7" at bounding box center [513, 177] width 18 height 18
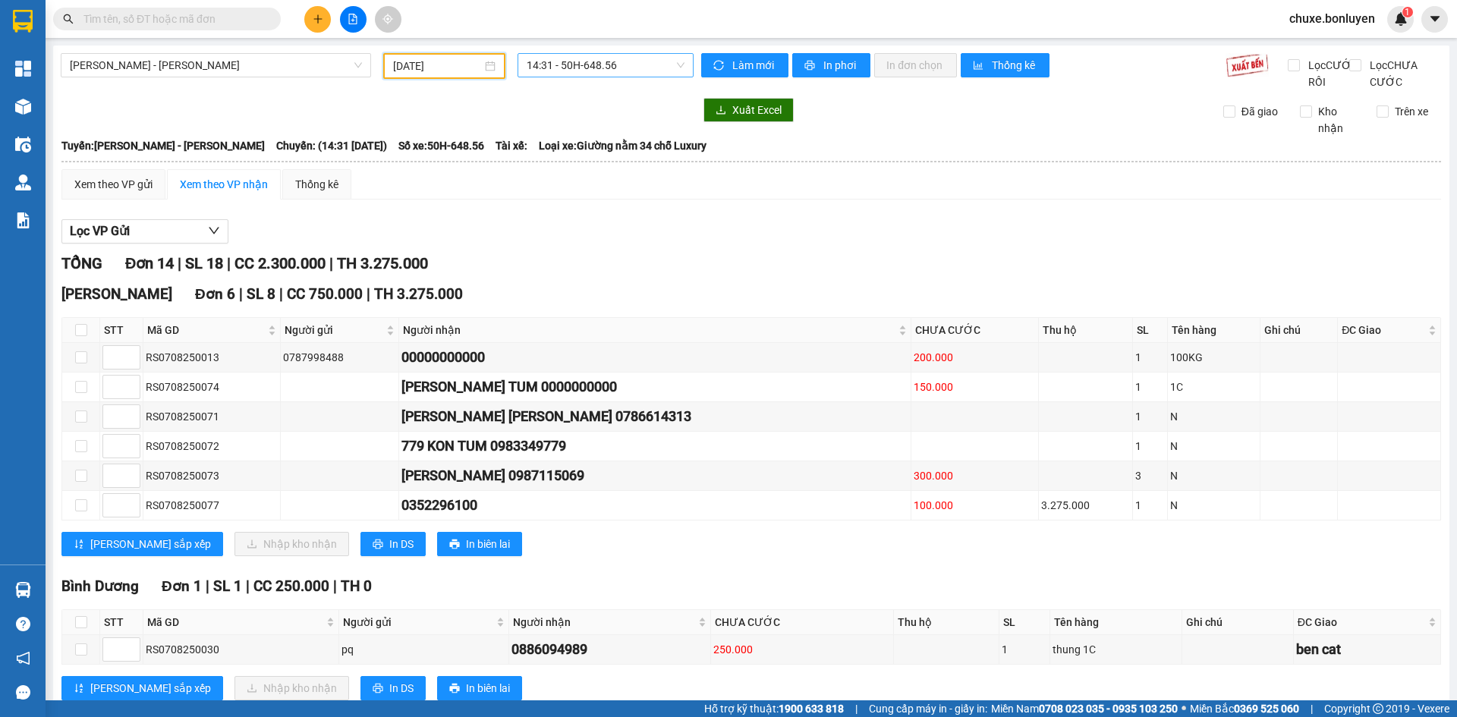
click at [570, 59] on span "14:31 - 50H-648.56" at bounding box center [606, 65] width 158 height 23
click at [427, 61] on input "[DATE]" at bounding box center [437, 66] width 89 height 17
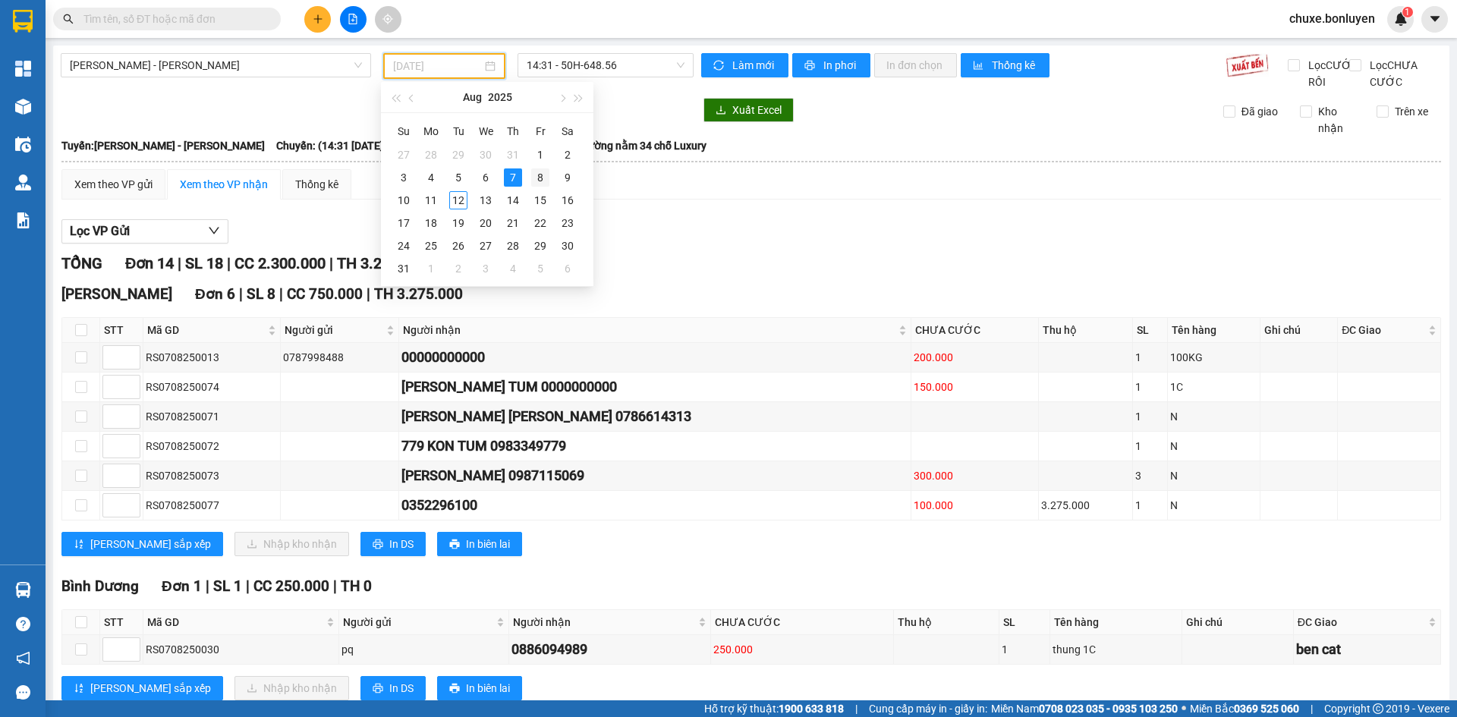
click at [537, 170] on div "8" at bounding box center [540, 177] width 18 height 18
type input "[DATE]"
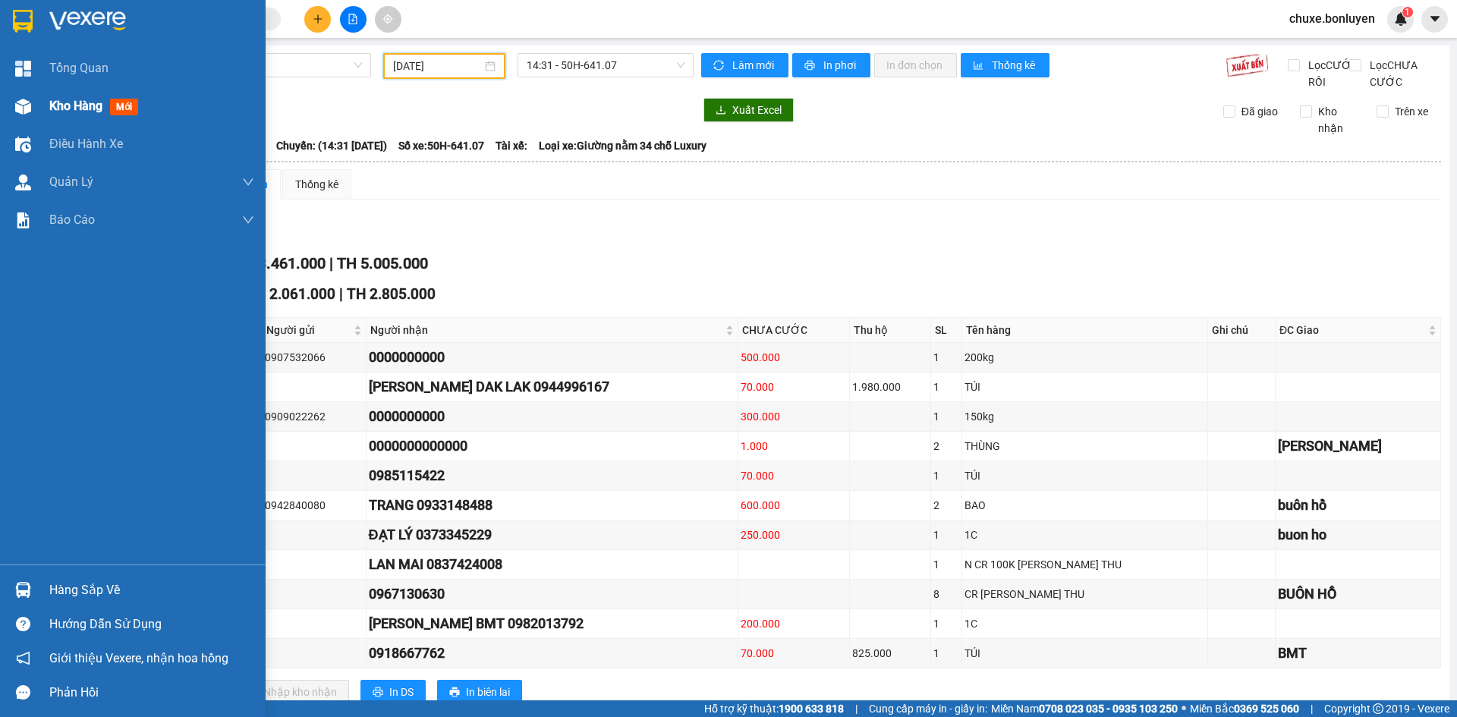
click at [27, 105] on img at bounding box center [23, 107] width 16 height 16
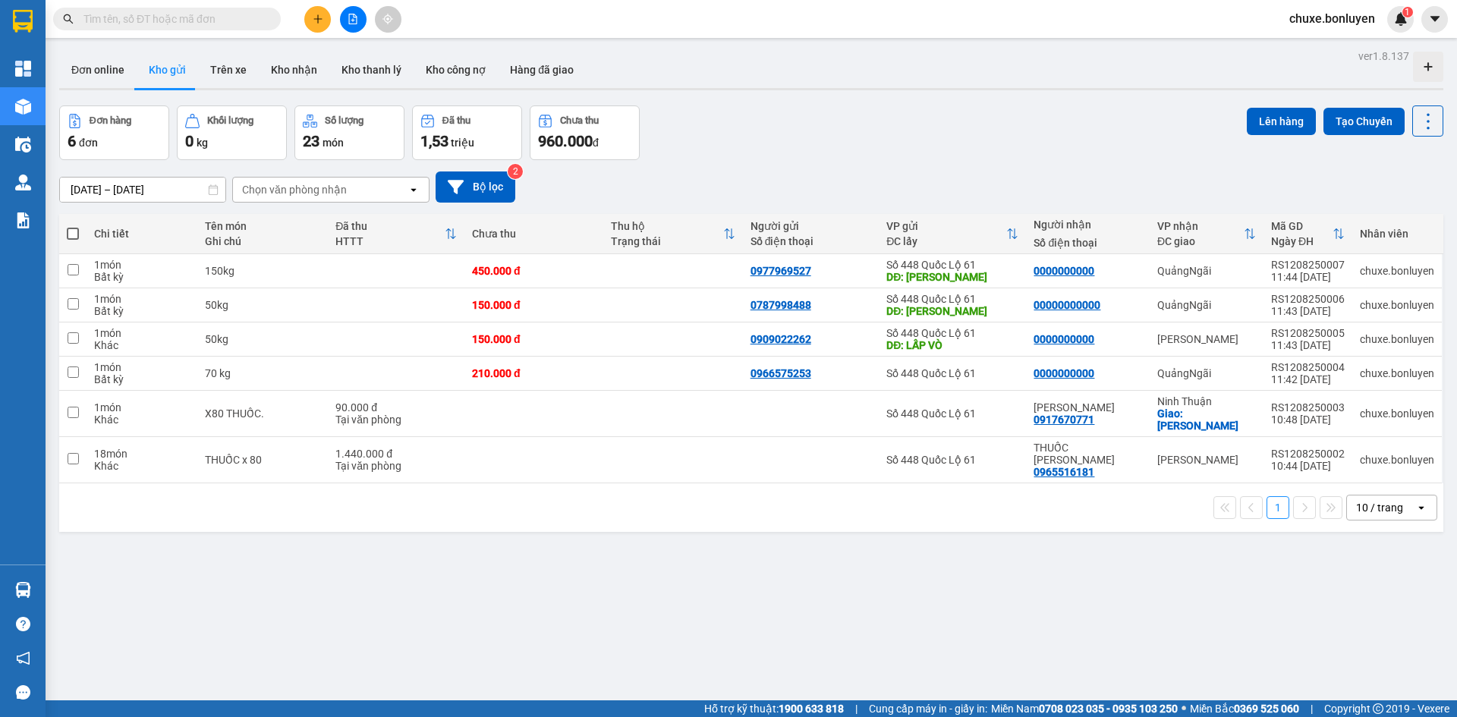
click at [836, 202] on div "10/08/2025 – 12/08/2025 Press the down arrow key to interact with the calendar …" at bounding box center [751, 187] width 1384 height 31
click at [353, 17] on icon "file-add" at bounding box center [353, 19] width 11 height 11
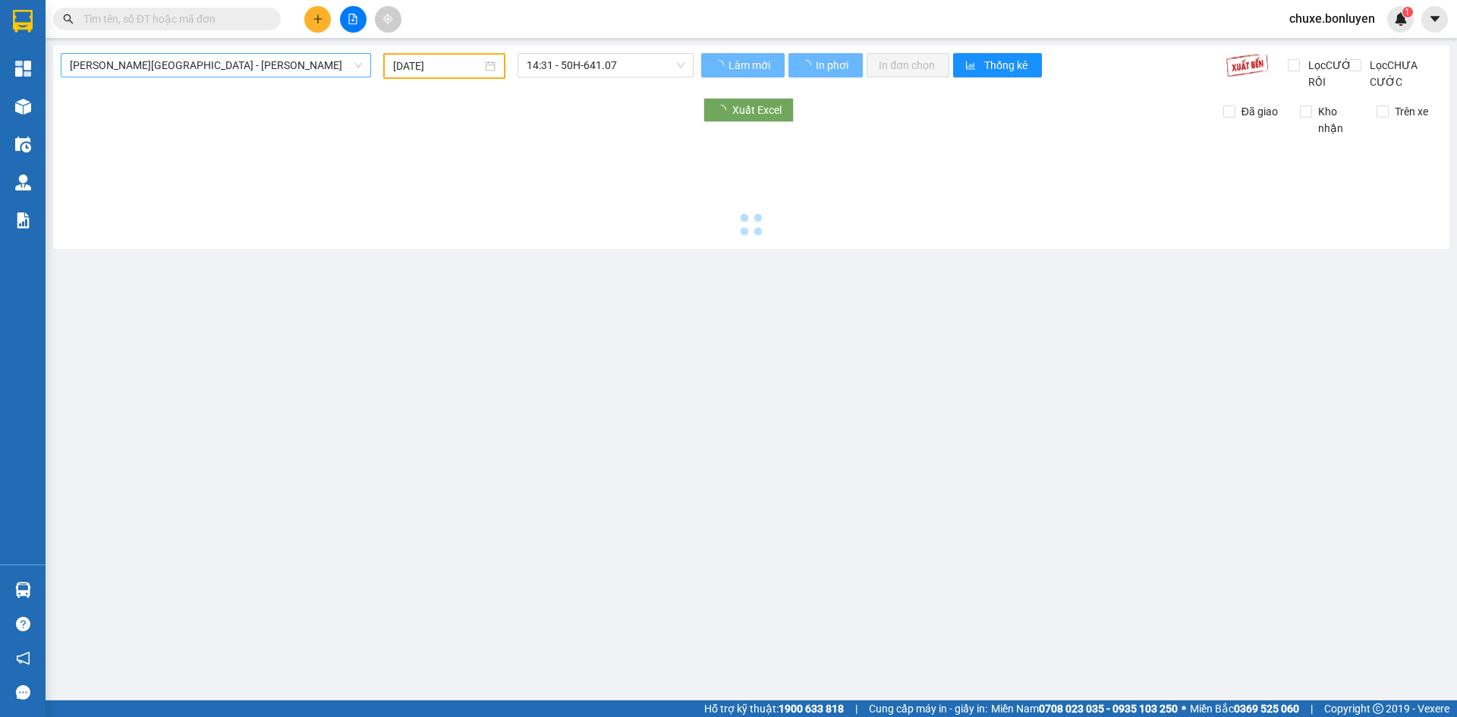
type input "[DATE]"
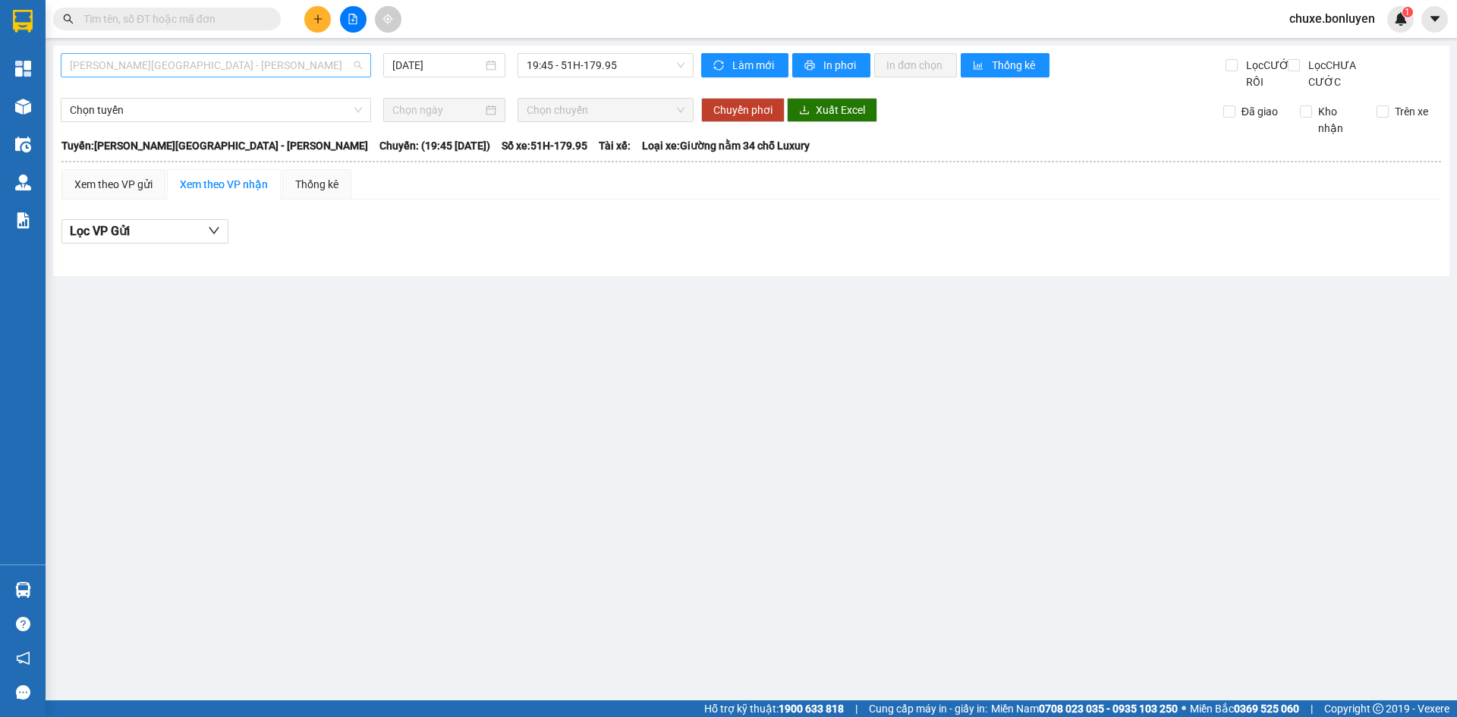
drag, startPoint x: 299, startPoint y: 65, endPoint x: 306, endPoint y: 123, distance: 58.1
click at [299, 66] on span "Phú Quốc - [GEOGRAPHIC_DATA] - [GEOGRAPHIC_DATA]" at bounding box center [216, 65] width 292 height 23
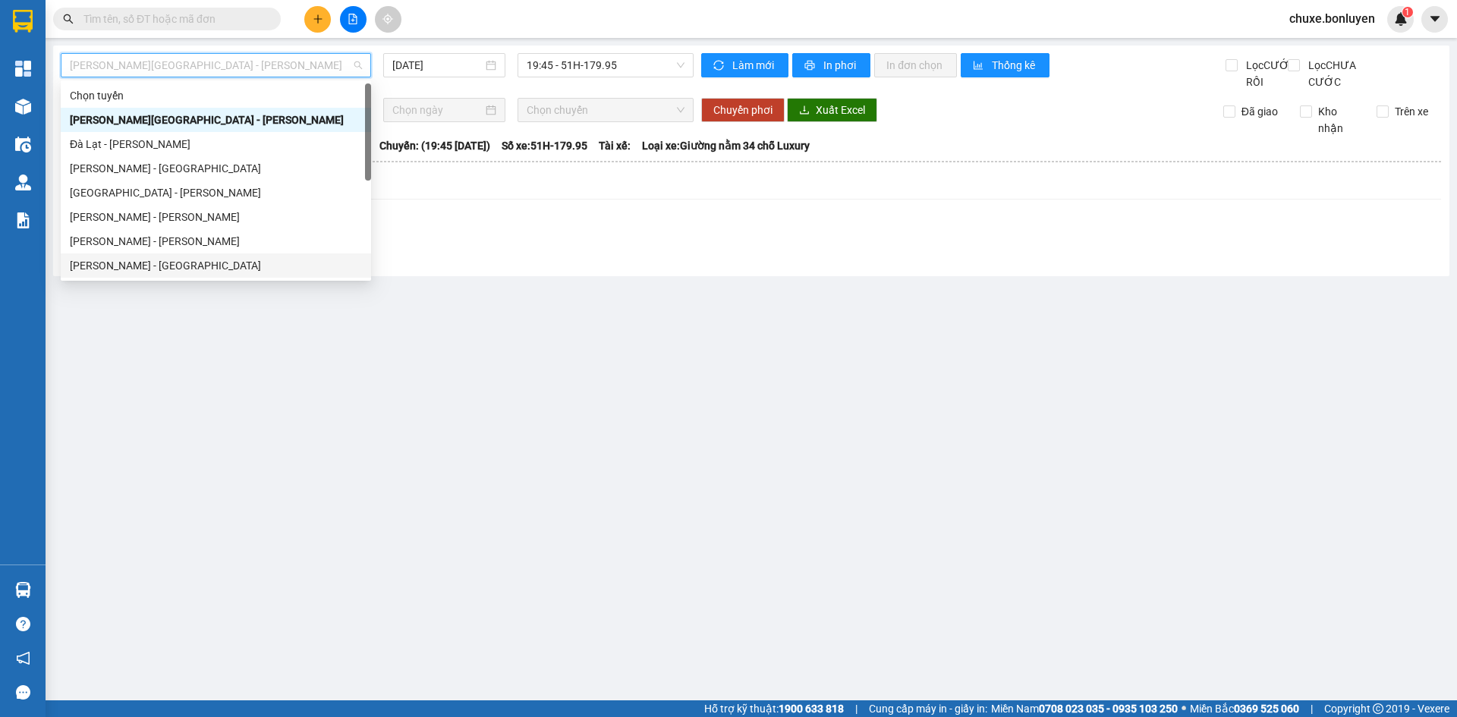
click at [282, 259] on div "Hà Tiên - [GEOGRAPHIC_DATA]" at bounding box center [216, 265] width 292 height 17
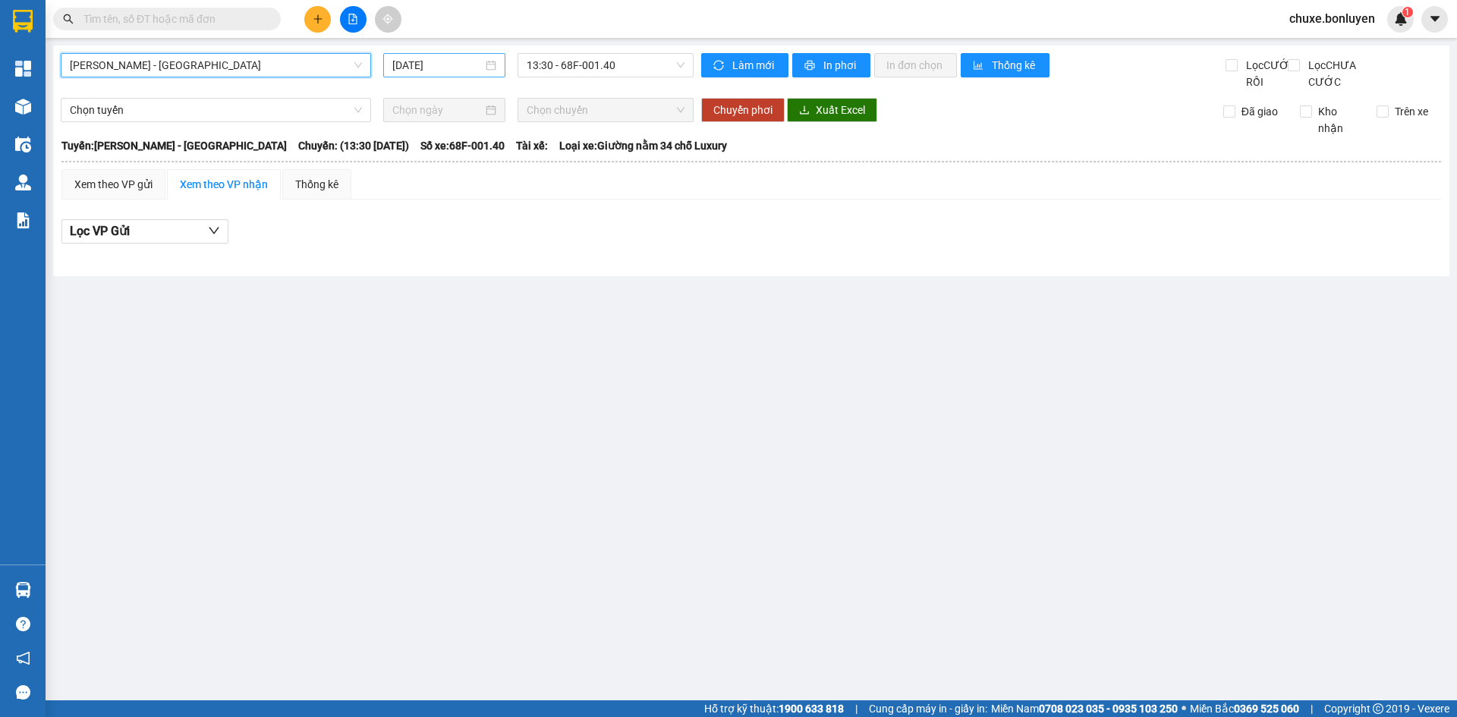
click at [460, 70] on input "[DATE]" at bounding box center [437, 65] width 90 height 17
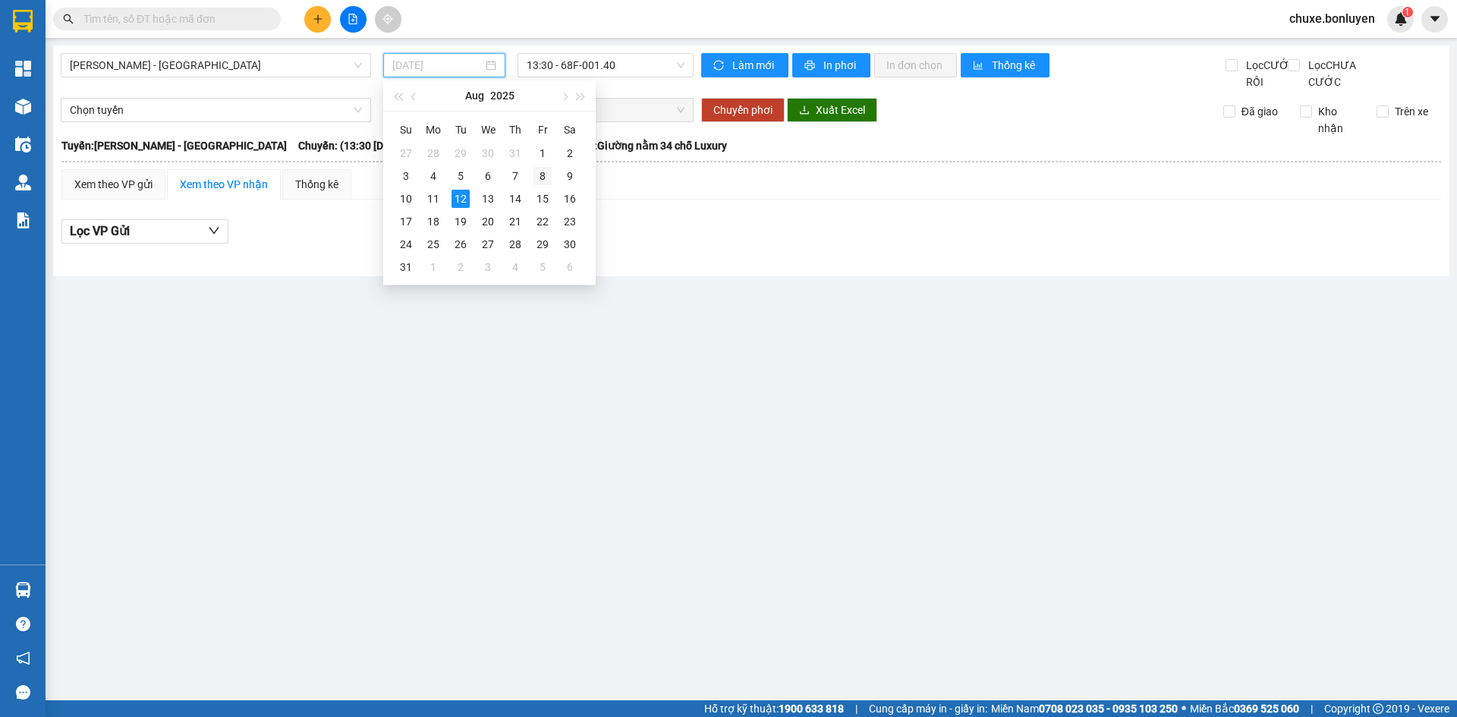
click at [536, 176] on div "8" at bounding box center [543, 176] width 18 height 18
type input "[DATE]"
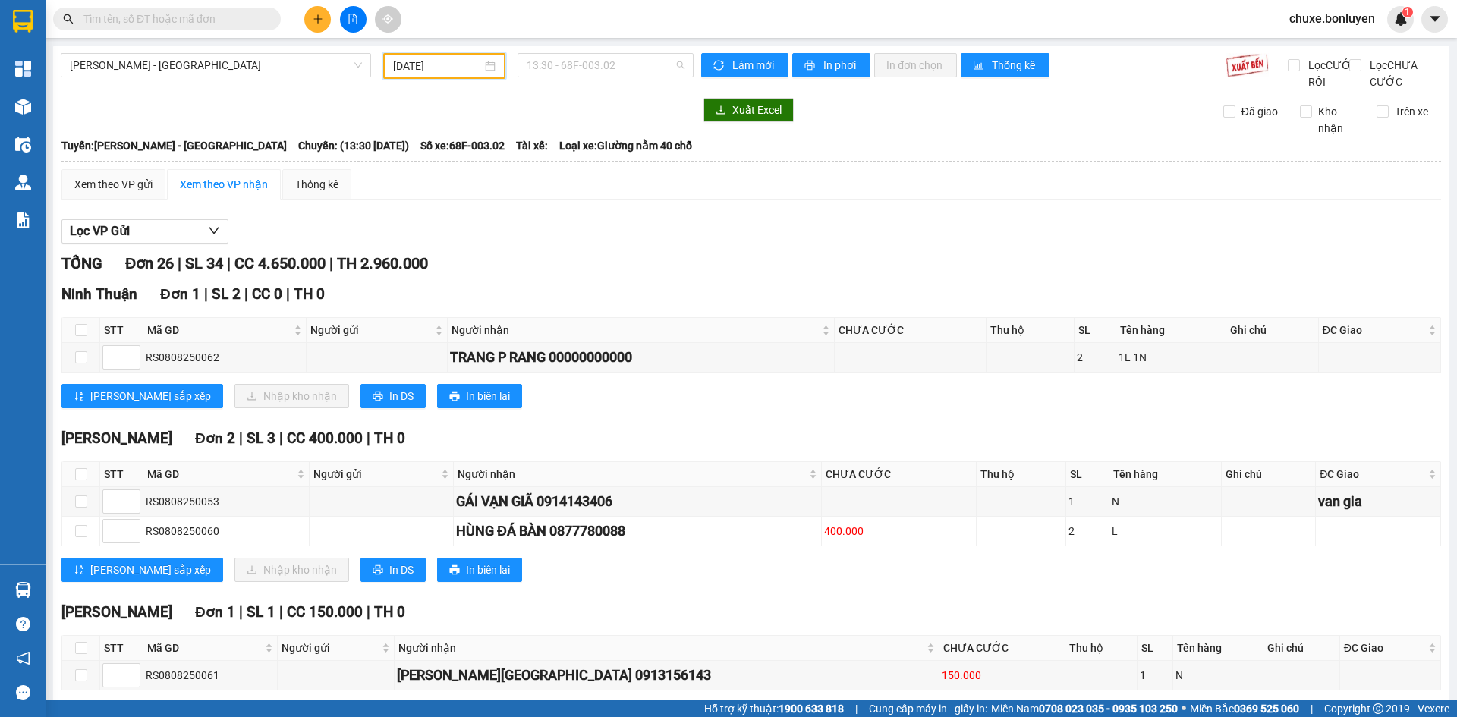
drag, startPoint x: 565, startPoint y: 63, endPoint x: 569, endPoint y: 151, distance: 88.2
click at [565, 68] on span "13:30 - 68F-003.02" at bounding box center [606, 65] width 158 height 23
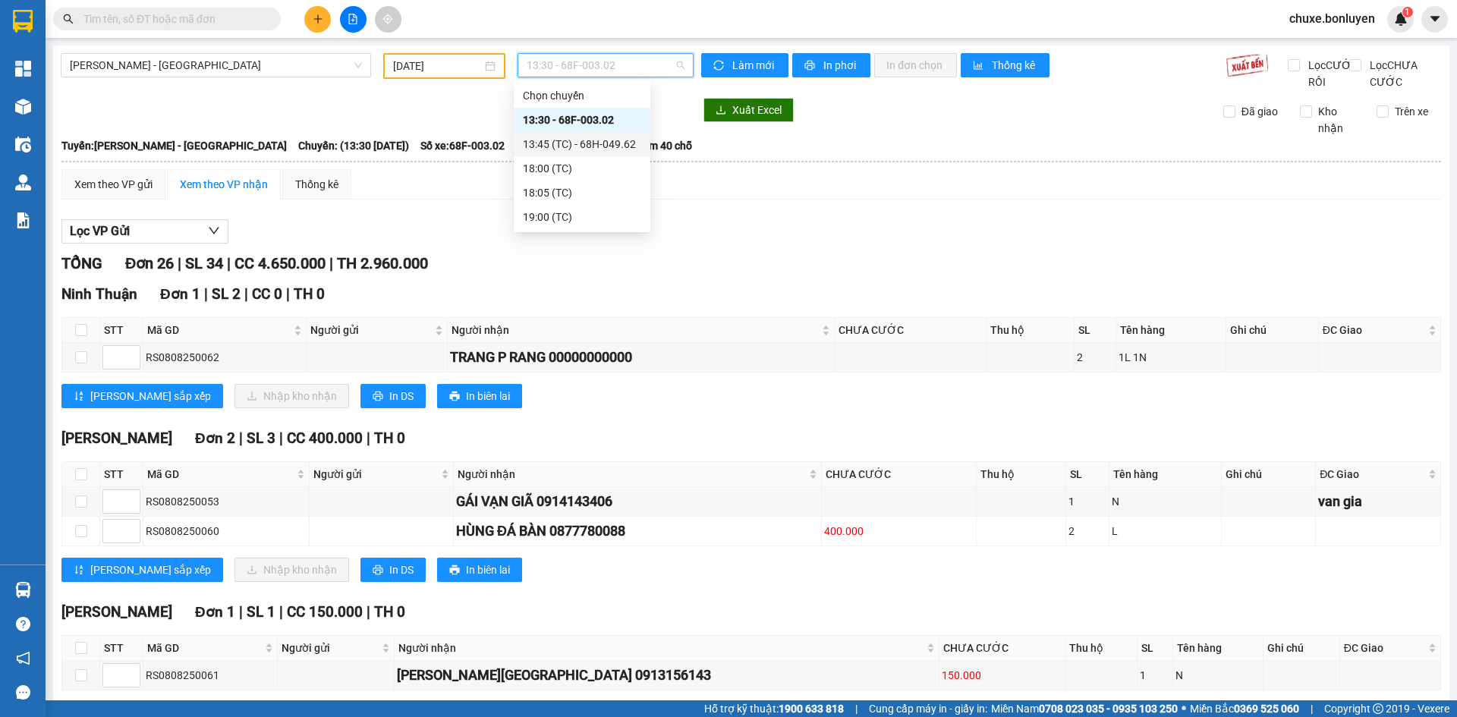
click at [574, 143] on div "13:45 (TC) - 68H-049.62" at bounding box center [582, 144] width 118 height 17
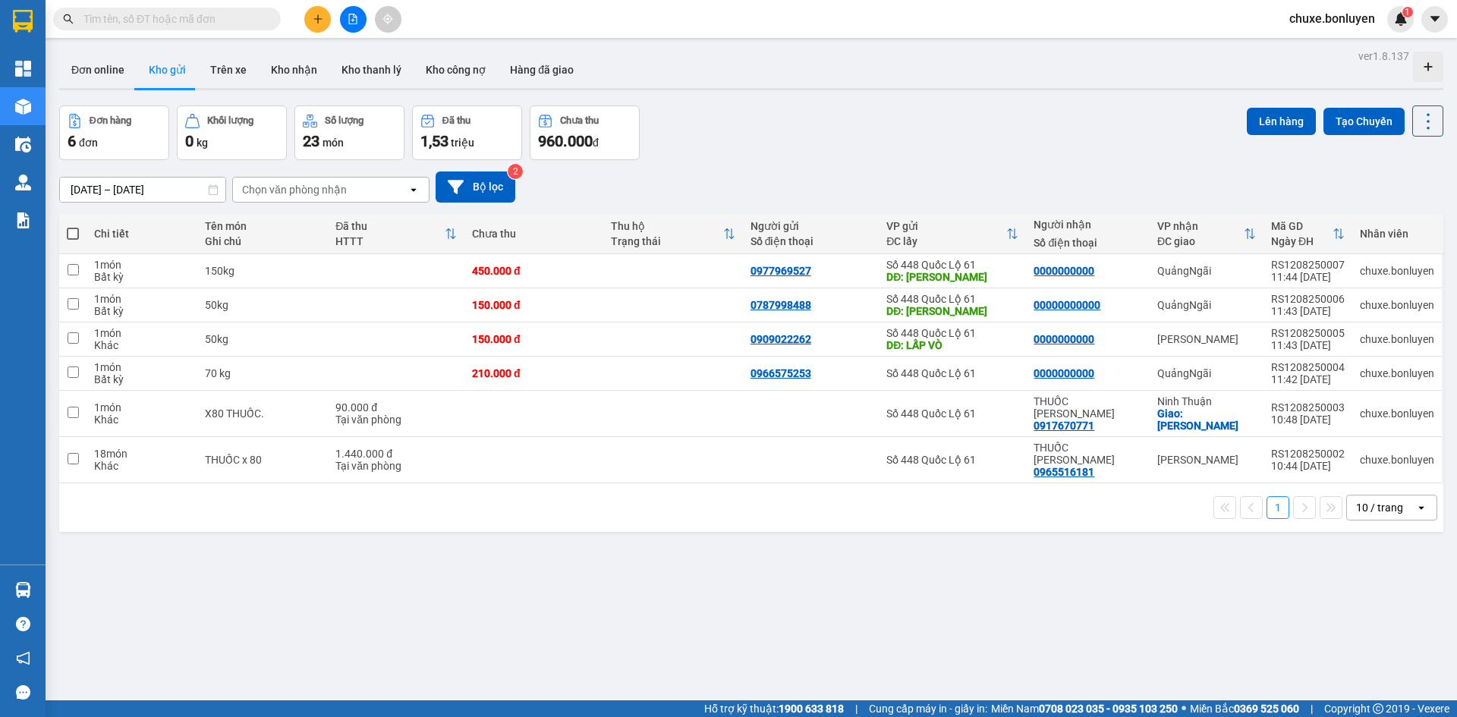
click at [345, 20] on button at bounding box center [353, 19] width 27 height 27
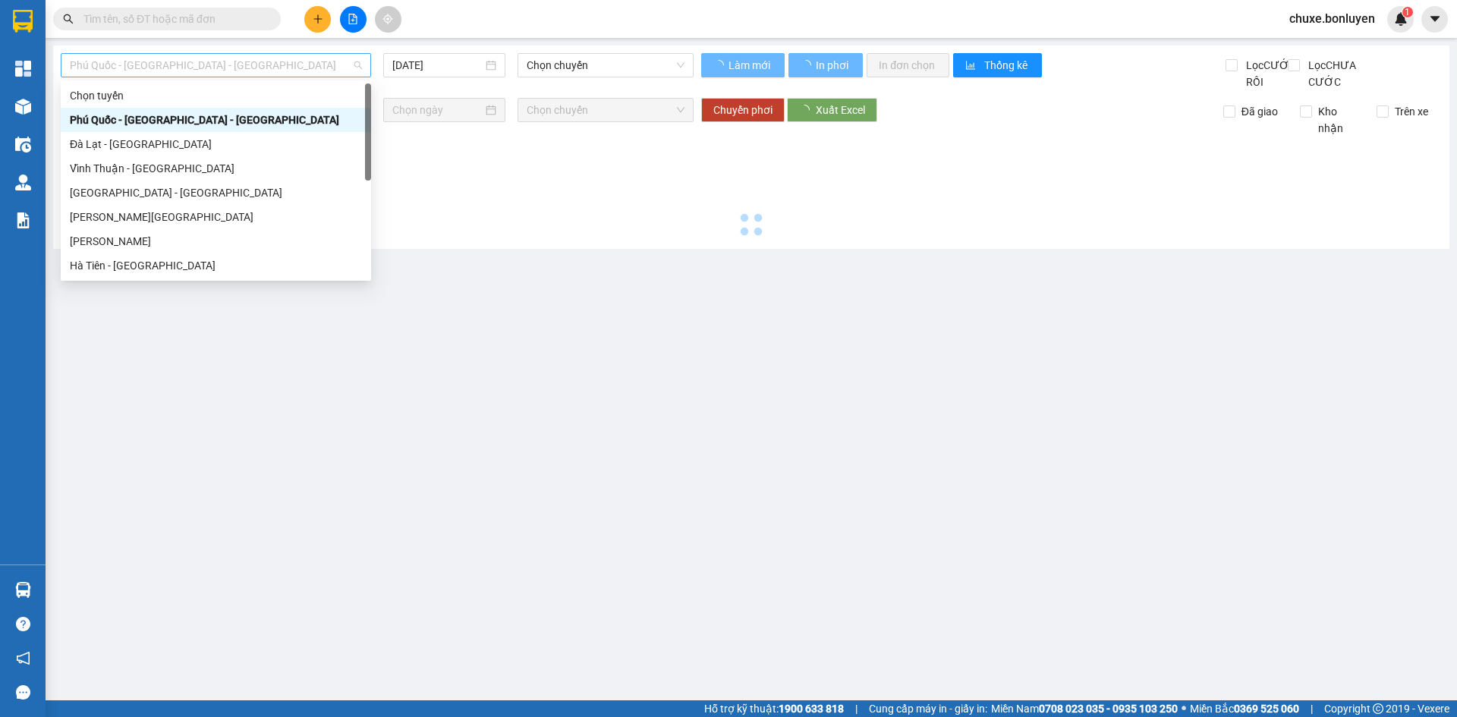
drag, startPoint x: 274, startPoint y: 67, endPoint x: 253, endPoint y: 156, distance: 91.1
click at [275, 68] on span "Phú Quốc - [GEOGRAPHIC_DATA] - [GEOGRAPHIC_DATA]" at bounding box center [216, 65] width 292 height 23
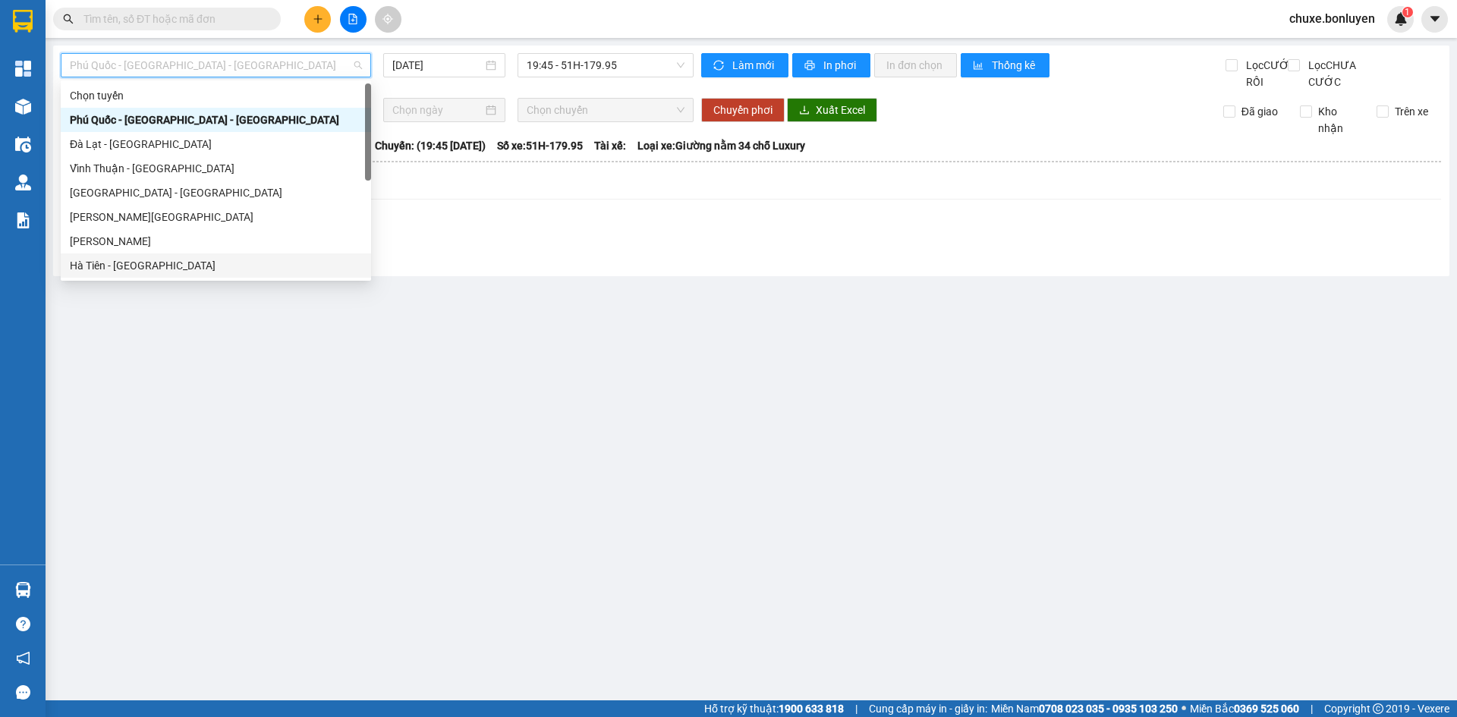
click at [230, 269] on div "Hà Tiên - [GEOGRAPHIC_DATA]" at bounding box center [216, 265] width 292 height 17
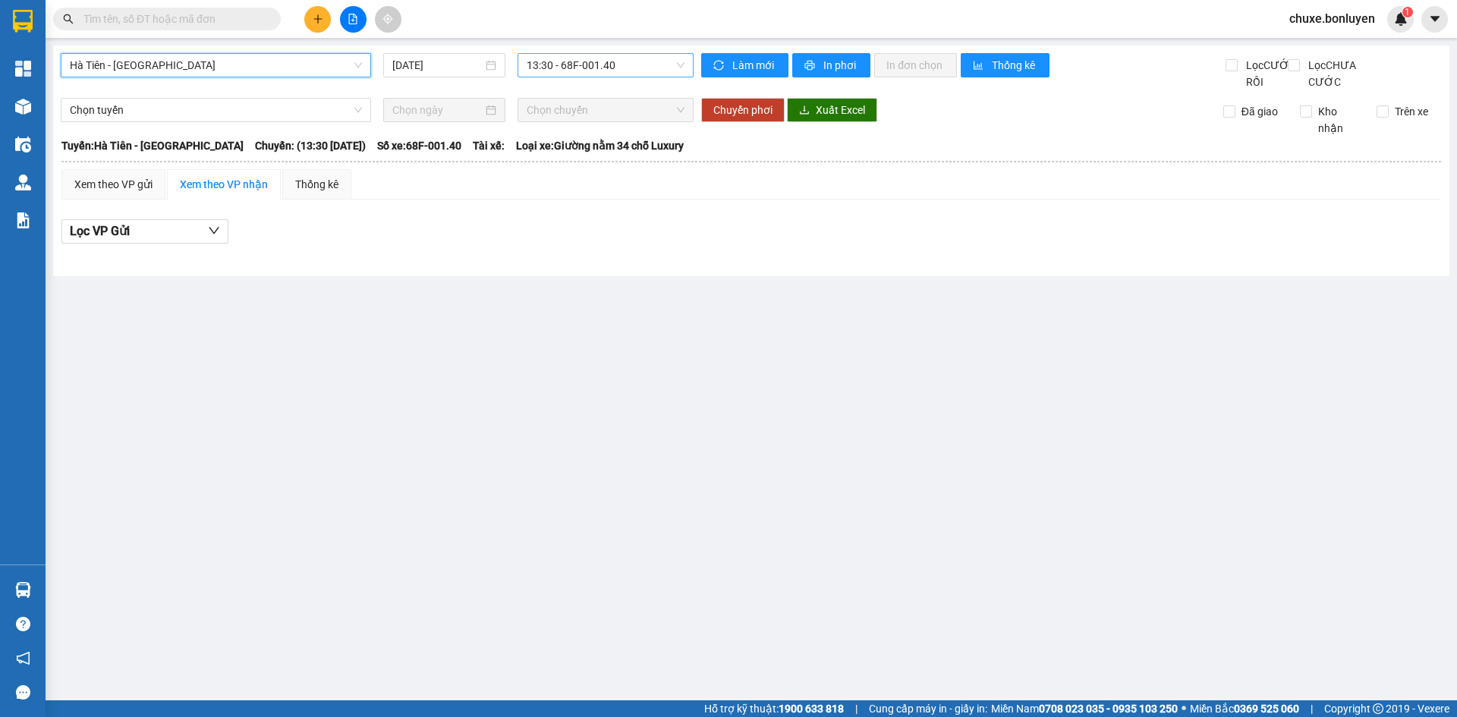
click at [597, 63] on span "13:30 - 68F-001.40" at bounding box center [606, 65] width 158 height 23
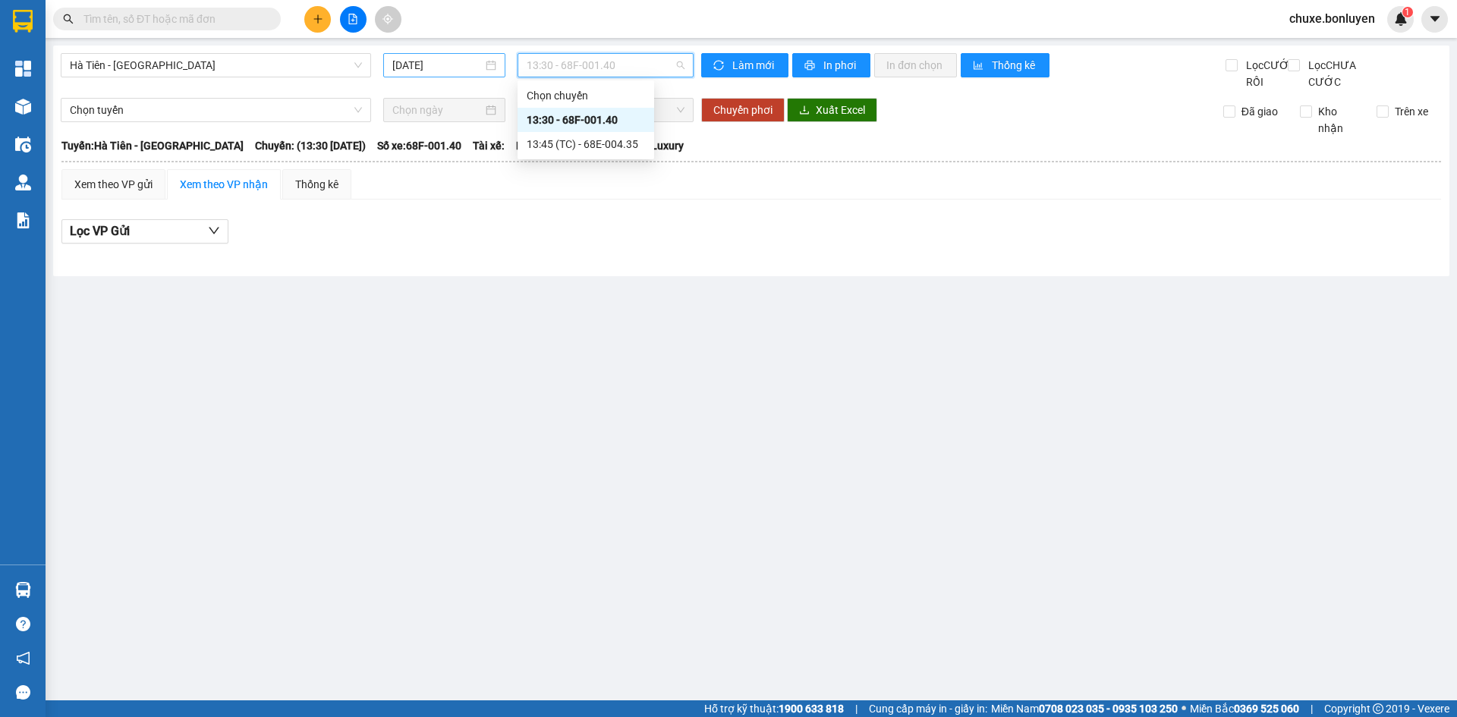
click at [411, 67] on input "[DATE]" at bounding box center [437, 65] width 90 height 17
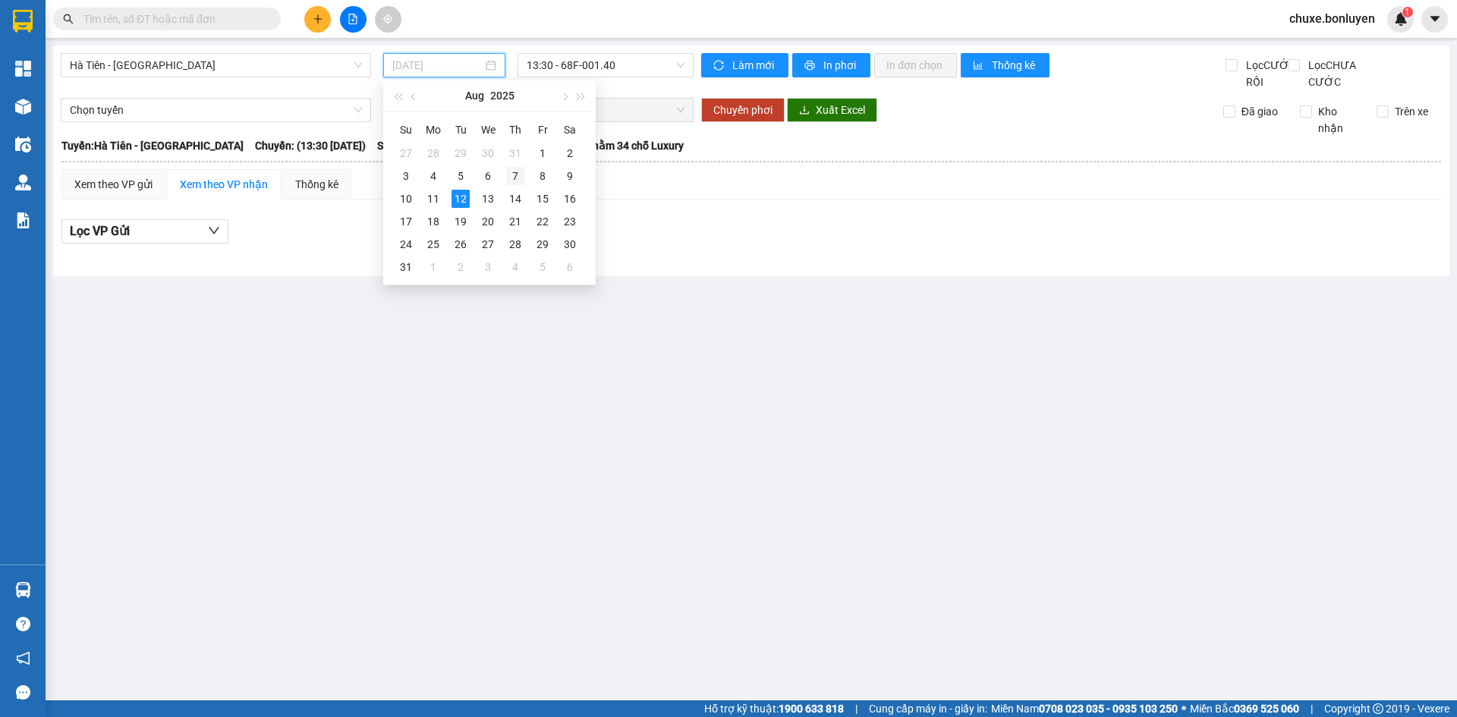
click at [510, 178] on div "7" at bounding box center [515, 176] width 18 height 18
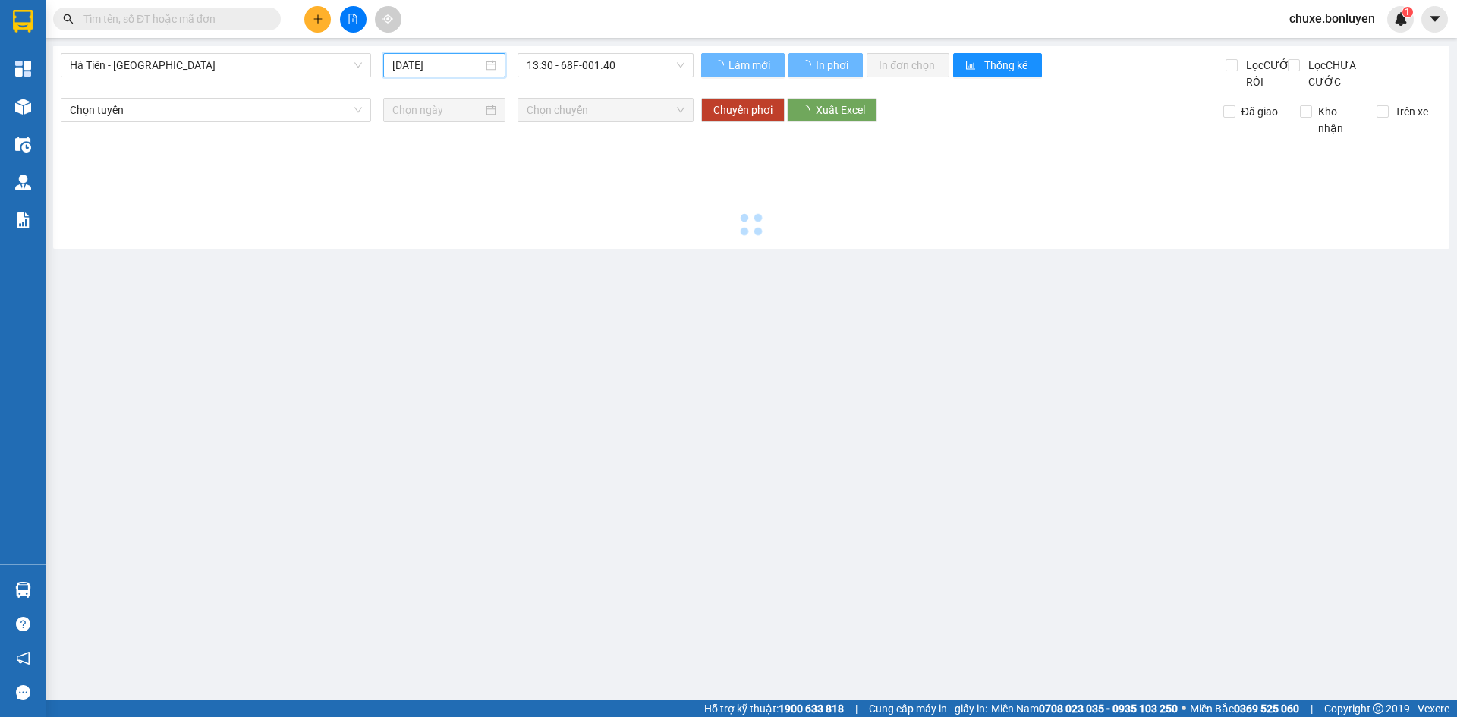
type input "[DATE]"
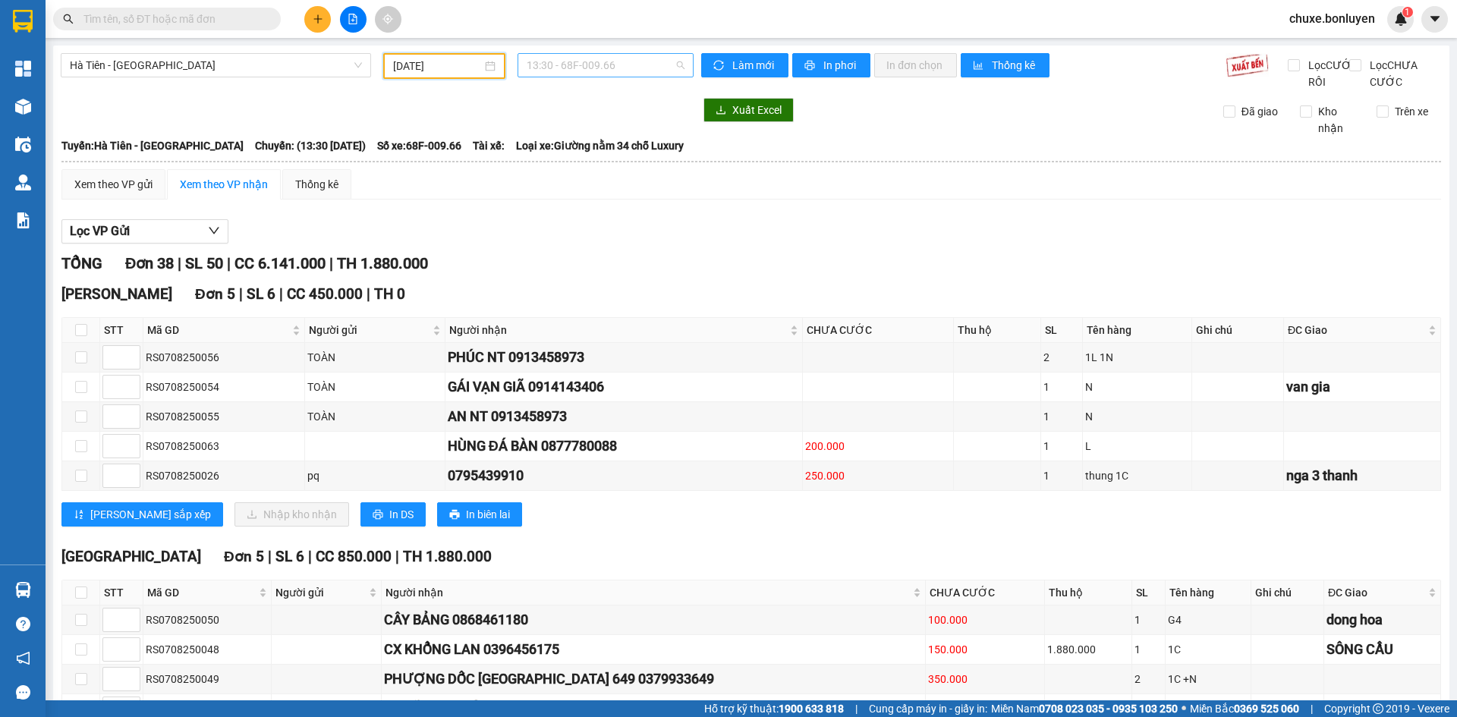
click at [628, 58] on span "13:30 - 68F-009.66" at bounding box center [606, 65] width 158 height 23
click at [814, 168] on th at bounding box center [751, 162] width 1381 height 14
click at [222, 20] on input "text" at bounding box center [172, 19] width 179 height 17
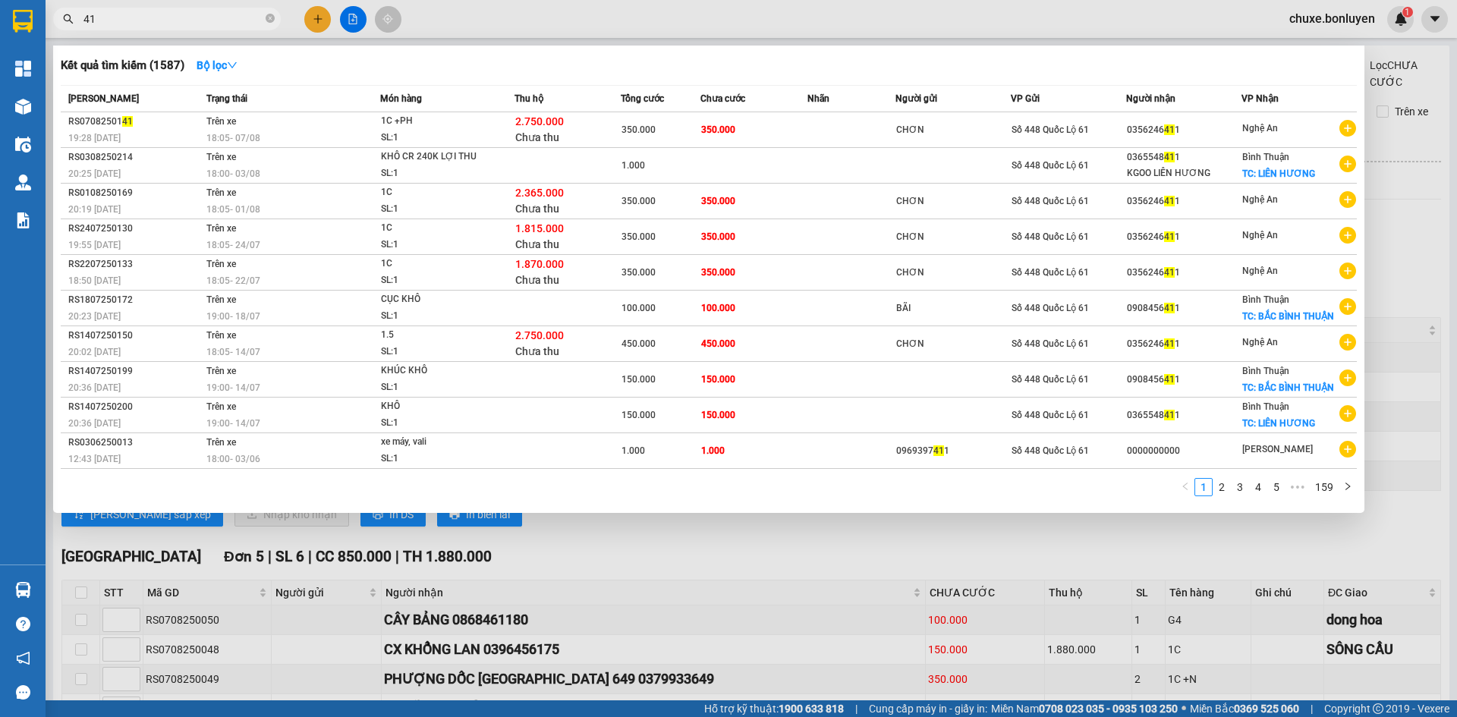
type input "4"
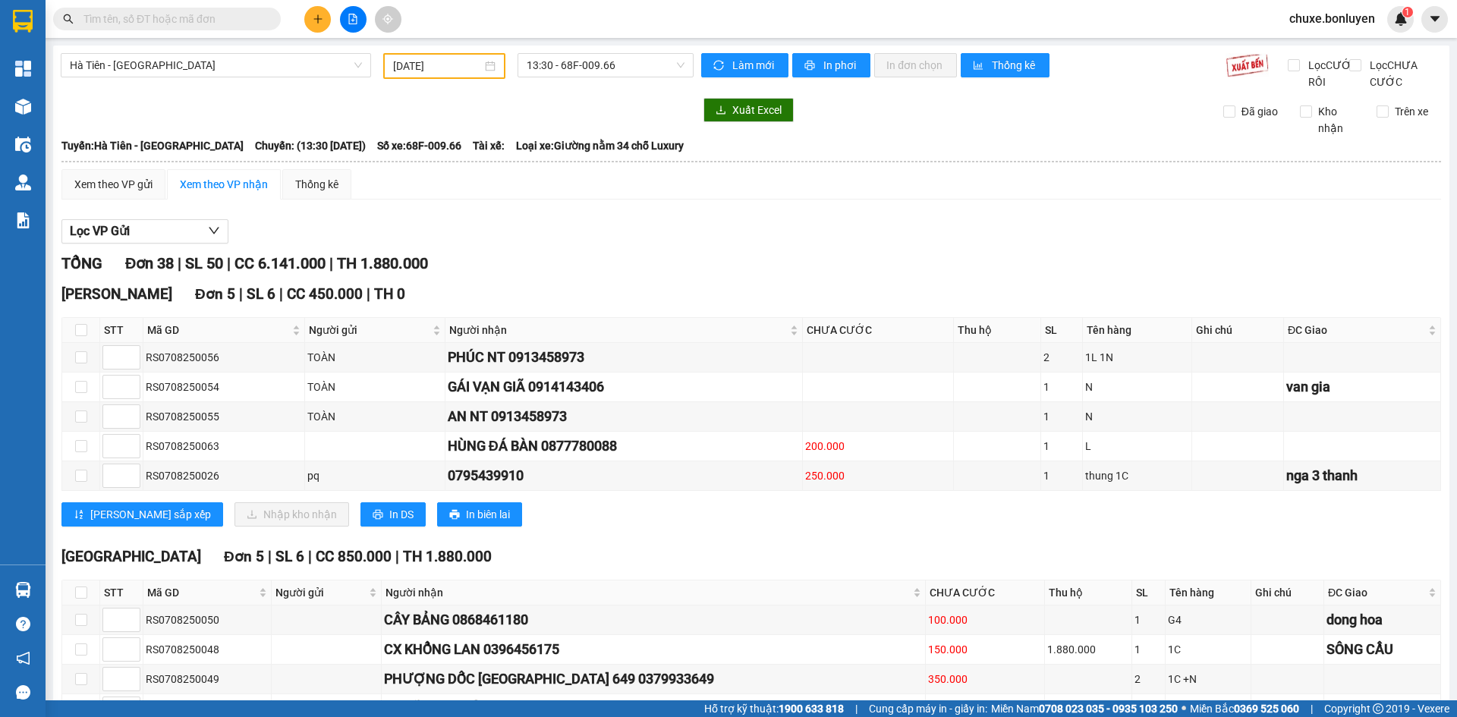
click at [431, 65] on input "[DATE]" at bounding box center [437, 66] width 89 height 17
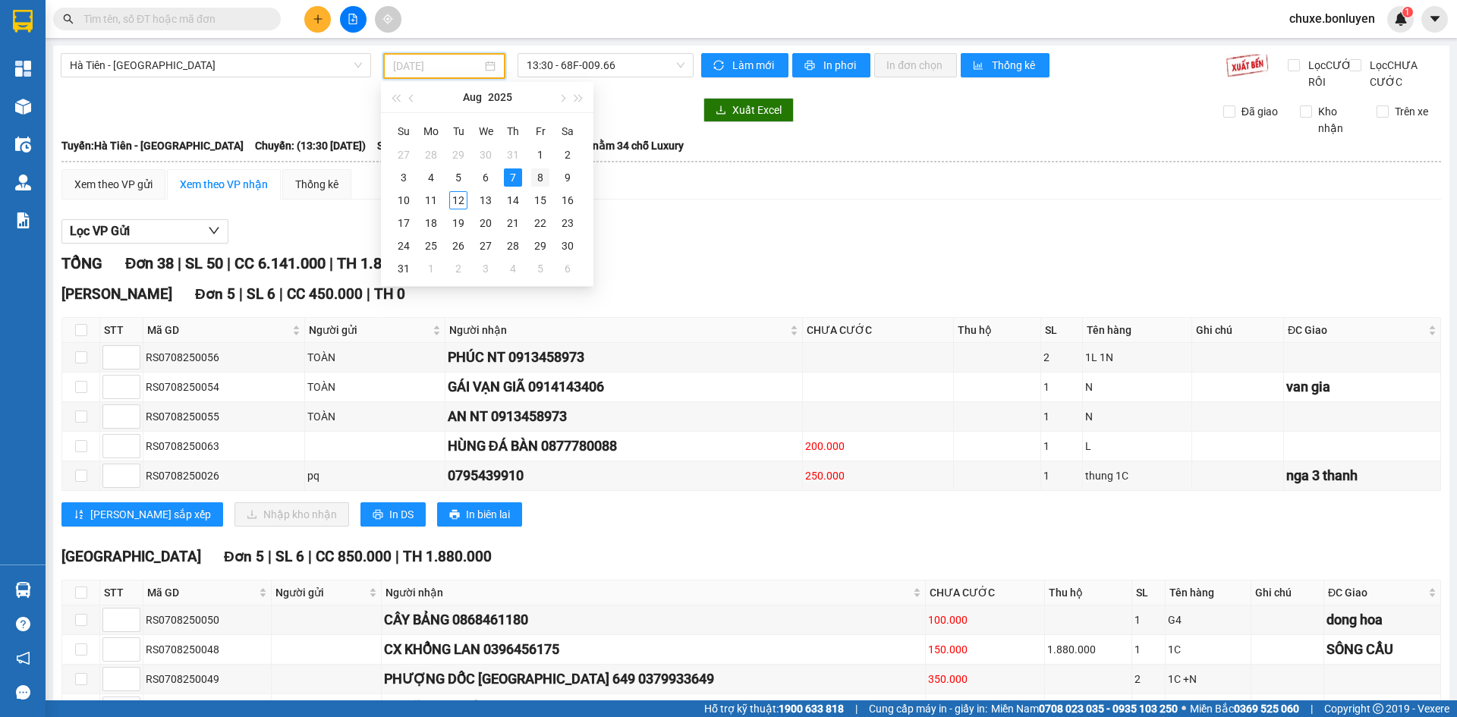
click at [535, 177] on div "8" at bounding box center [540, 177] width 18 height 18
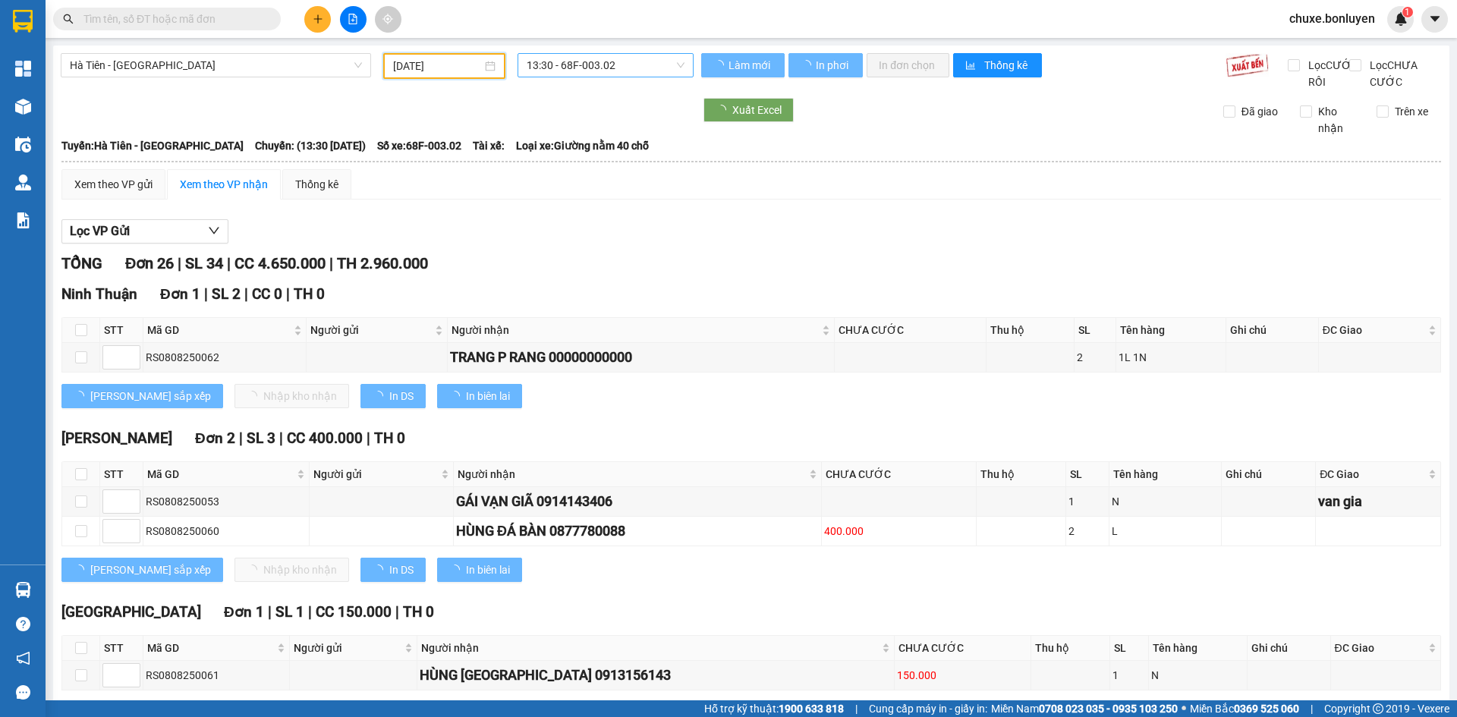
click at [562, 69] on span "13:30 - 68F-003.02" at bounding box center [606, 65] width 158 height 23
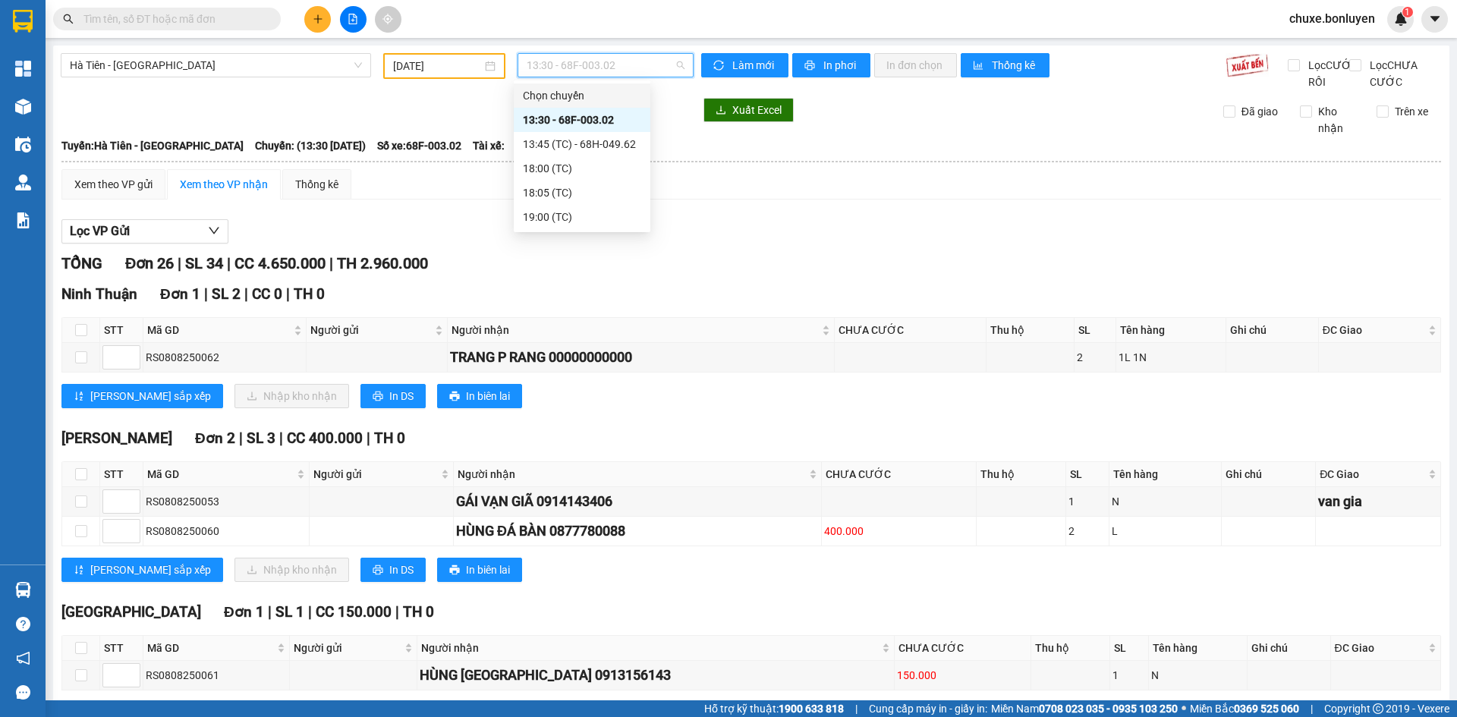
click at [411, 65] on input "[DATE]" at bounding box center [437, 66] width 89 height 17
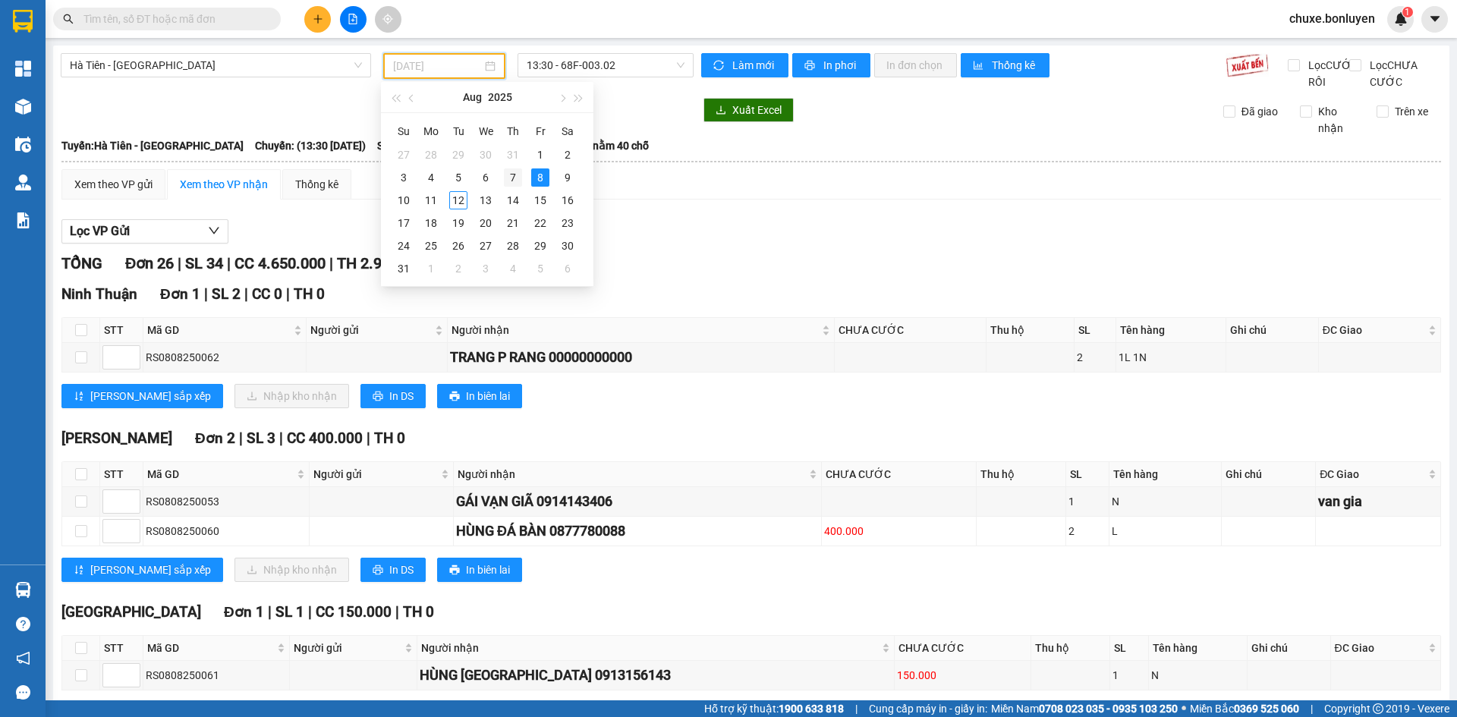
click at [508, 182] on div "7" at bounding box center [513, 177] width 18 height 18
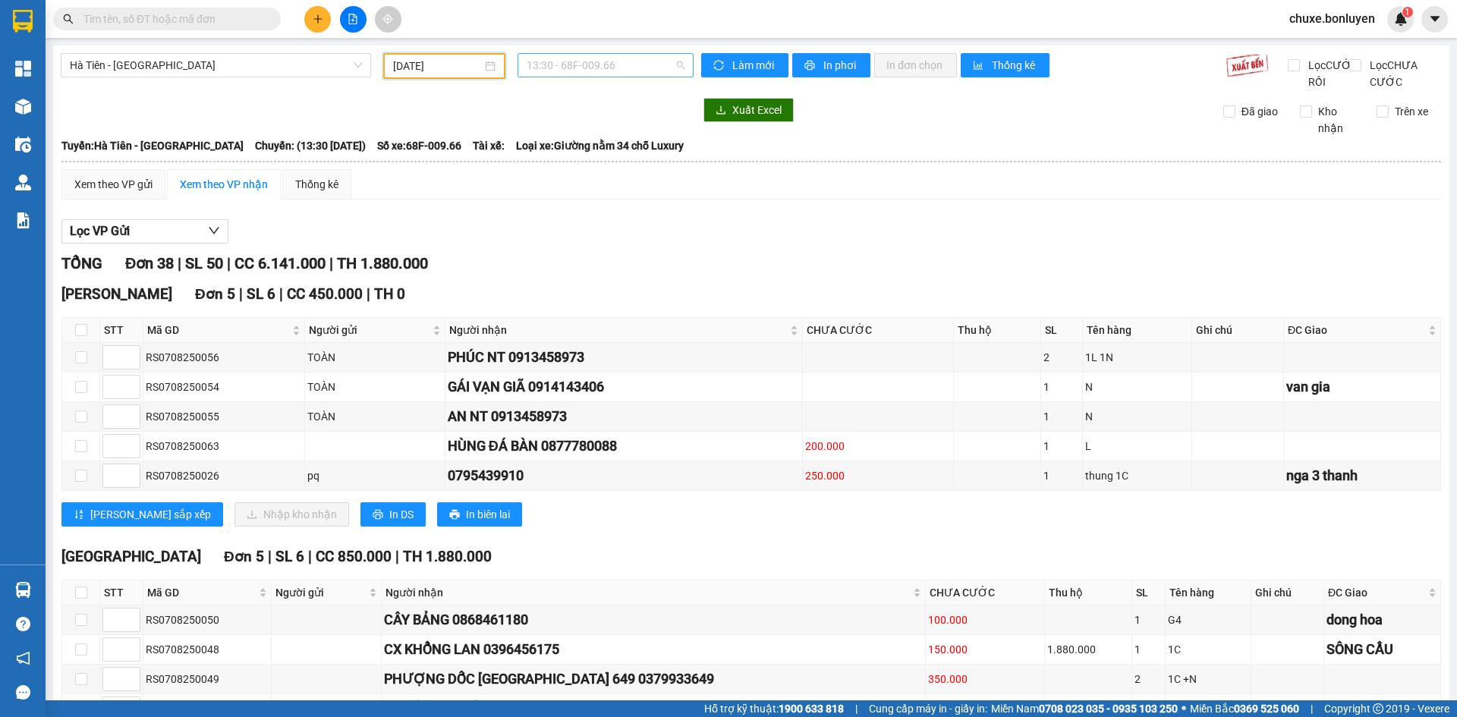
click at [559, 63] on span "13:30 - 68F-009.66" at bounding box center [606, 65] width 158 height 23
click at [449, 71] on input "[DATE]" at bounding box center [437, 66] width 89 height 17
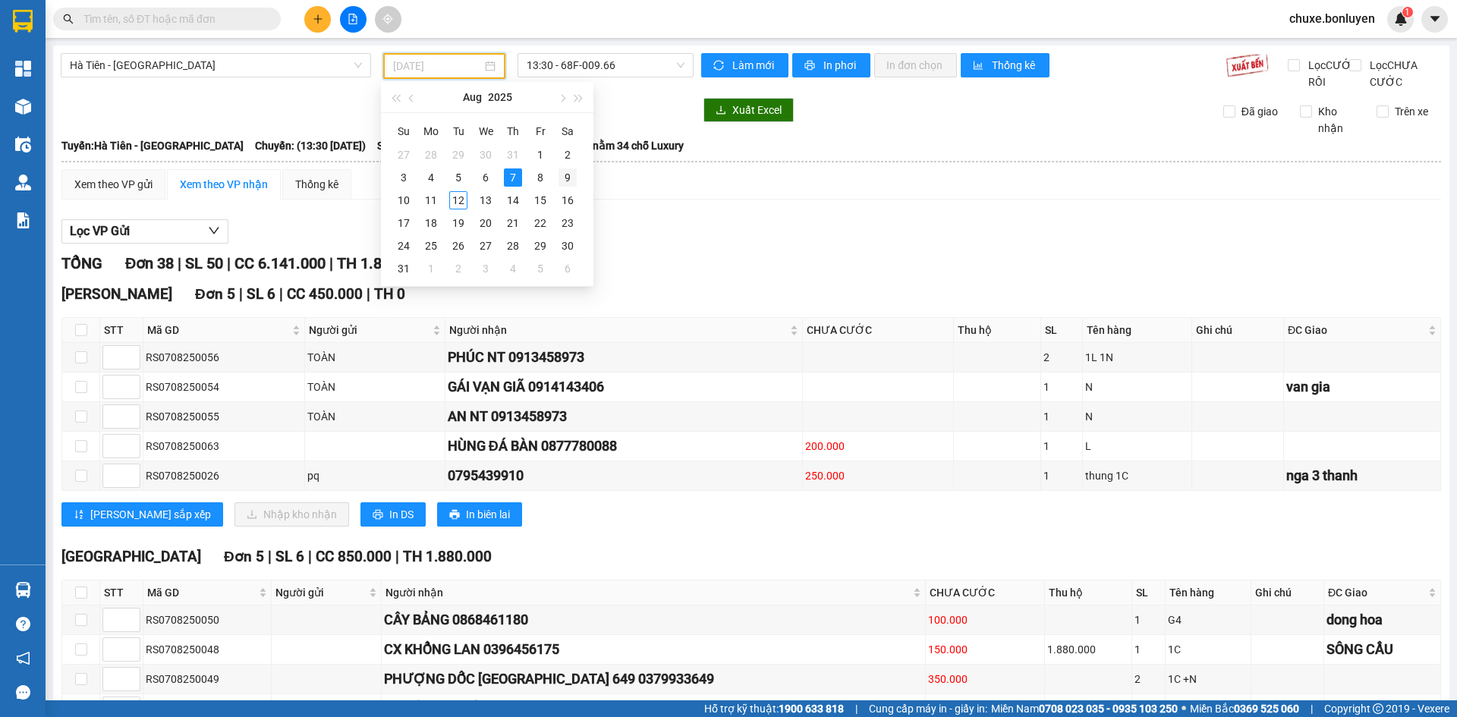
click at [565, 178] on div "9" at bounding box center [568, 177] width 18 height 18
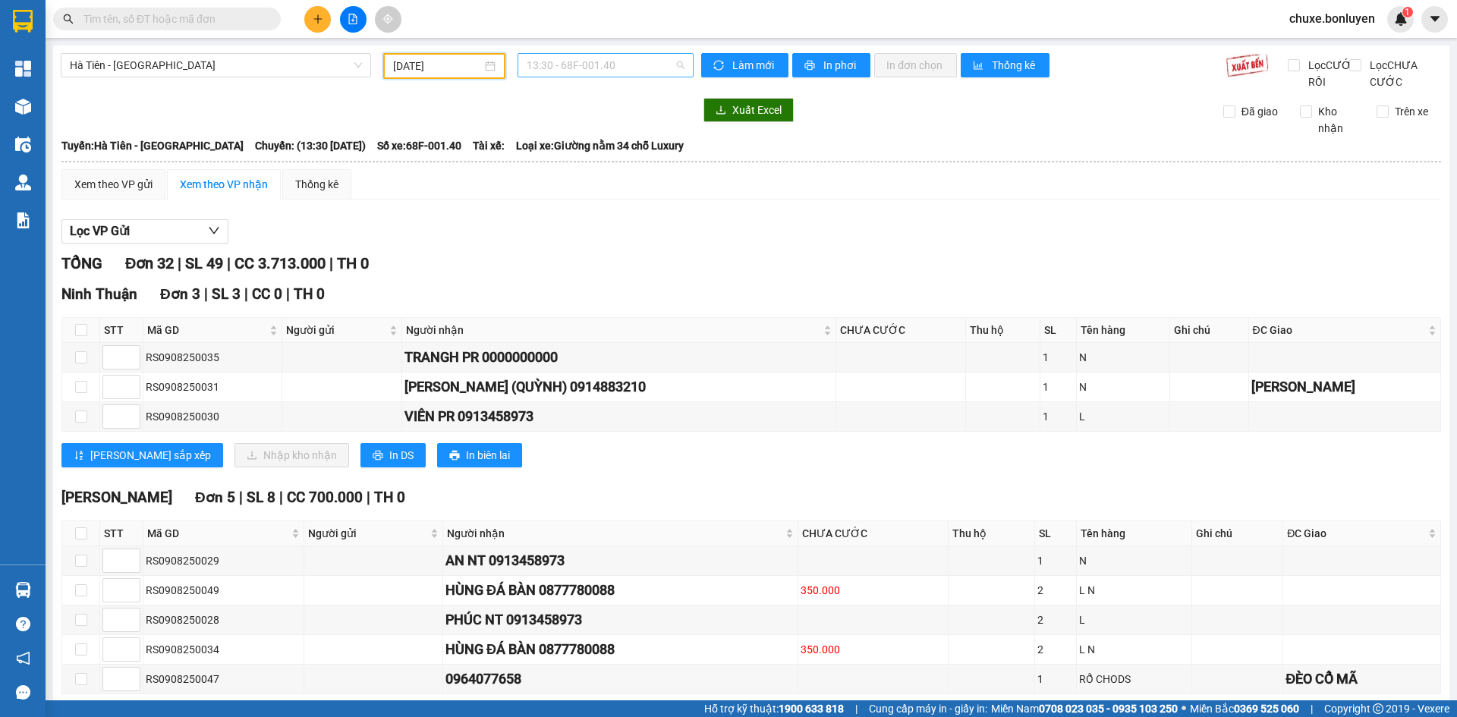
click at [569, 66] on span "13:30 - 68F-001.40" at bounding box center [606, 65] width 158 height 23
click at [432, 67] on input "[DATE]" at bounding box center [437, 66] width 89 height 17
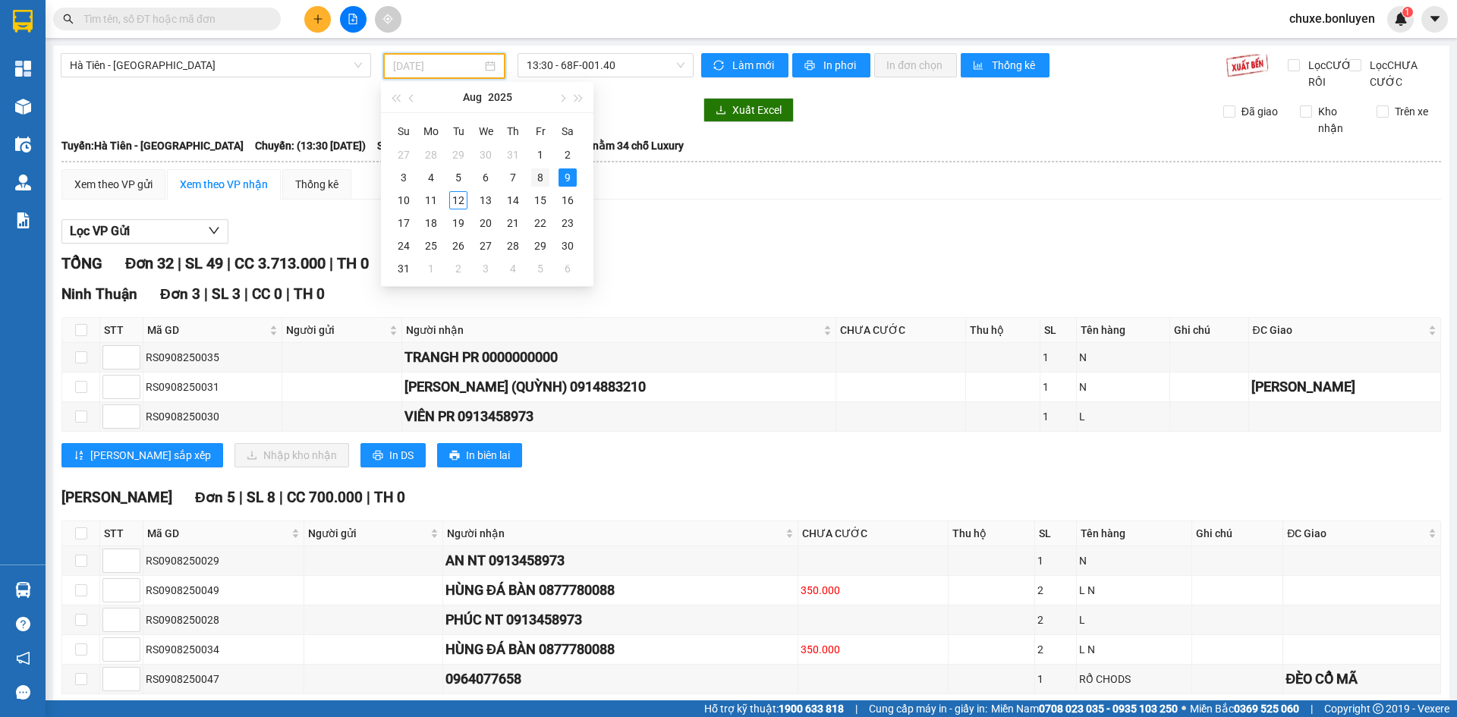
click at [534, 172] on div "8" at bounding box center [540, 177] width 18 height 18
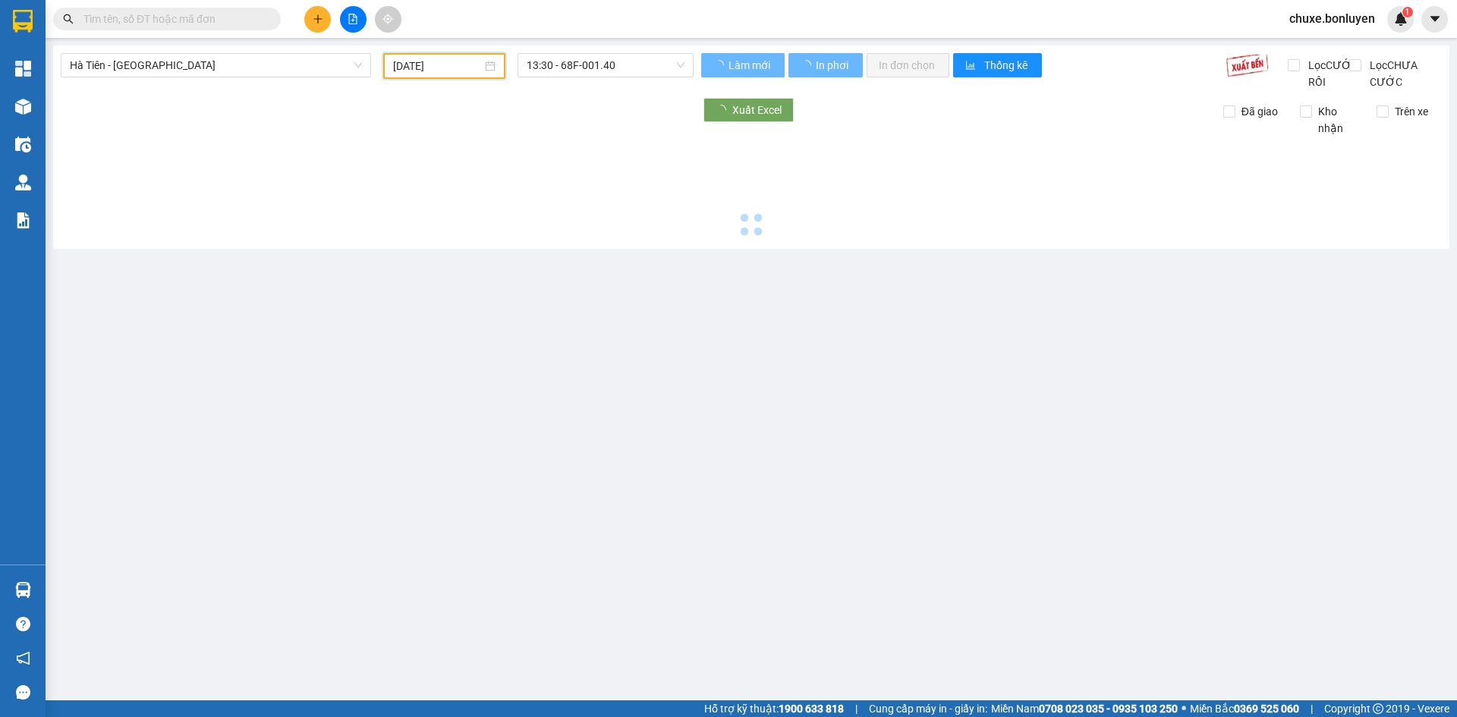
type input "[DATE]"
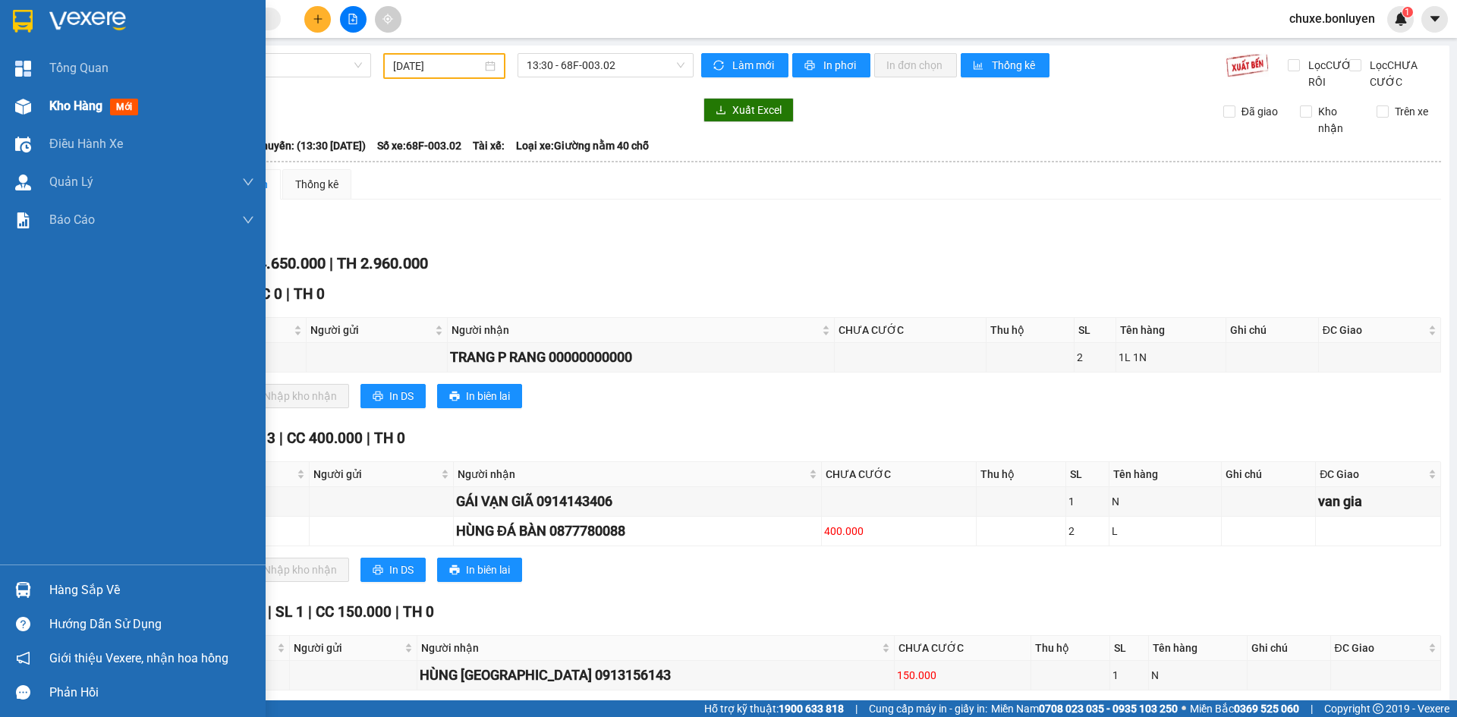
drag, startPoint x: 34, startPoint y: 109, endPoint x: 74, endPoint y: 104, distance: 39.8
click at [34, 109] on div at bounding box center [23, 106] width 27 height 27
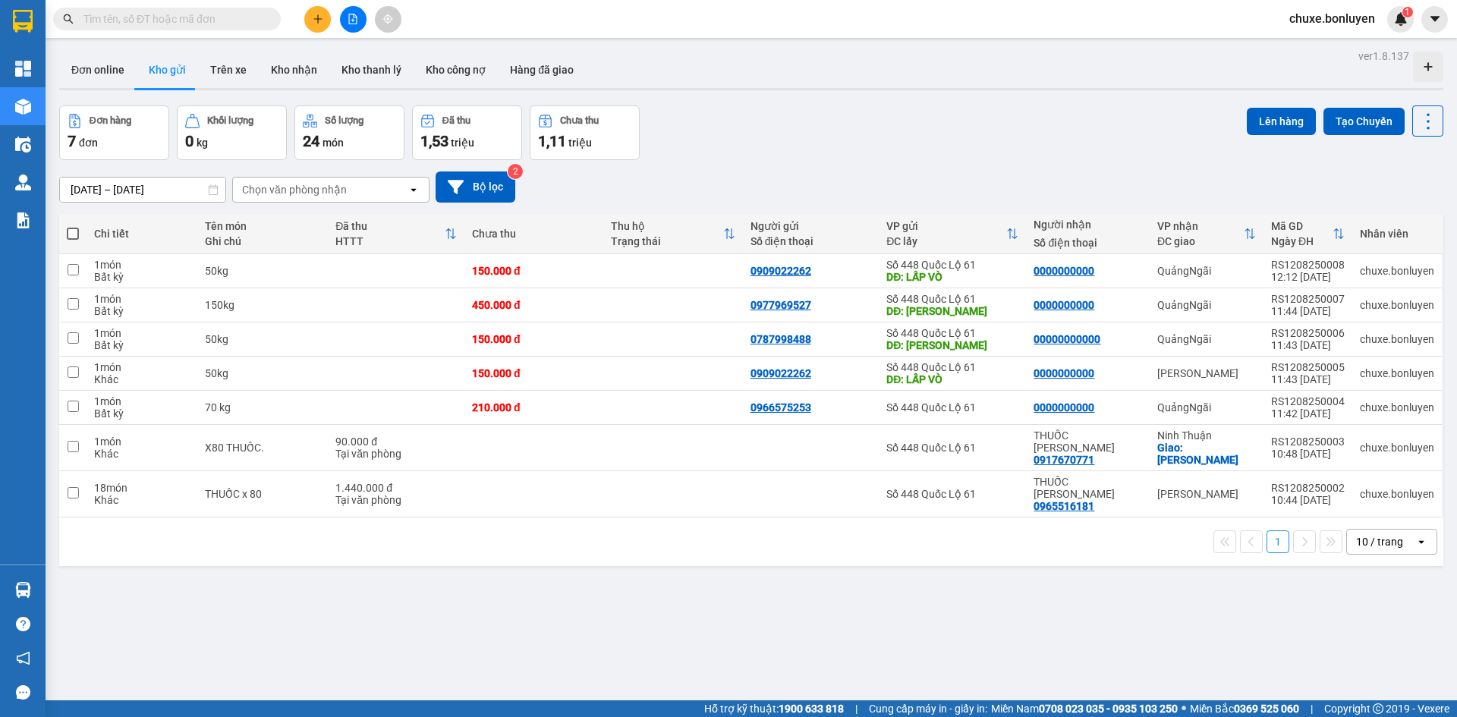
click at [1356, 534] on div "10 / trang" at bounding box center [1379, 541] width 47 height 15
click at [1378, 482] on span "100 / trang" at bounding box center [1374, 484] width 55 height 15
click at [325, 20] on button at bounding box center [317, 19] width 27 height 27
click at [365, 57] on div "Tạo đơn hàng" at bounding box center [378, 57] width 66 height 17
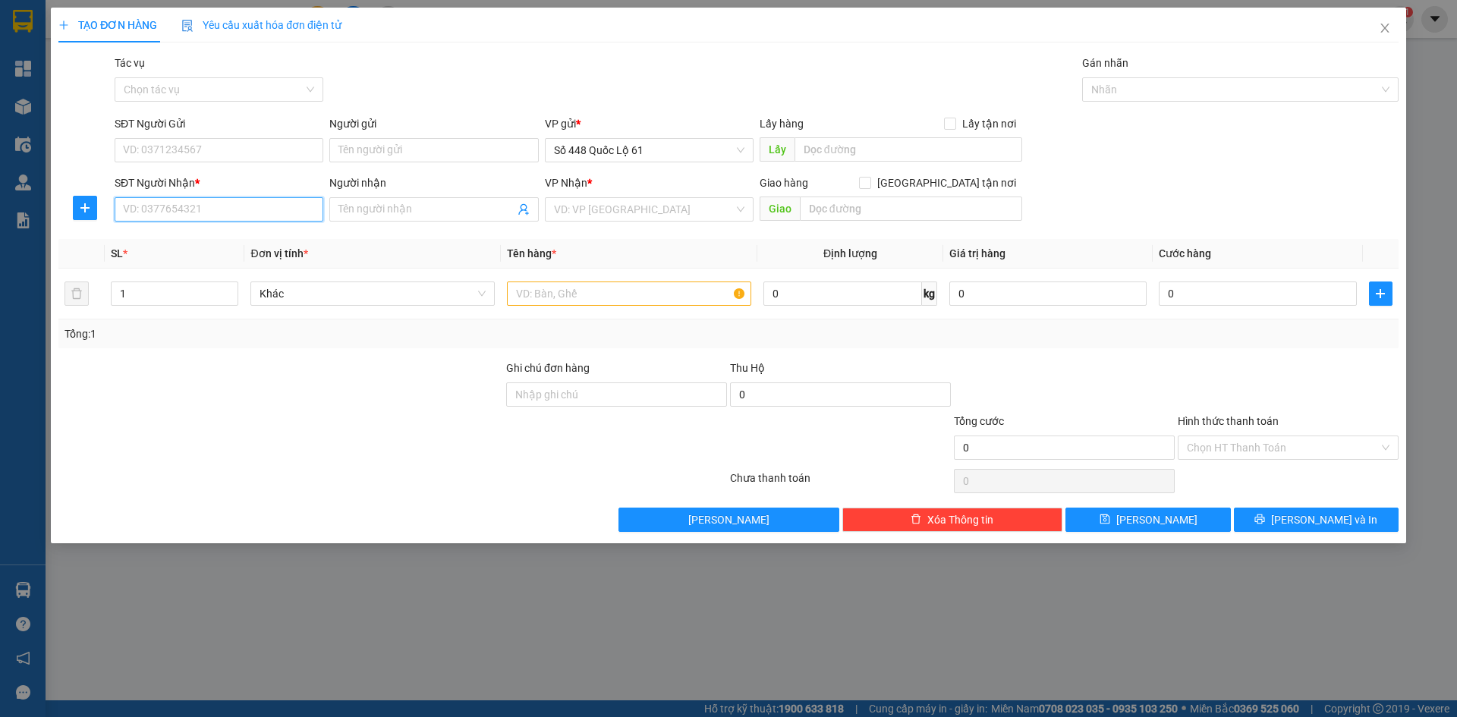
click at [202, 217] on input "SĐT Người Nhận *" at bounding box center [219, 209] width 209 height 24
